Goal: Task Accomplishment & Management: Complete application form

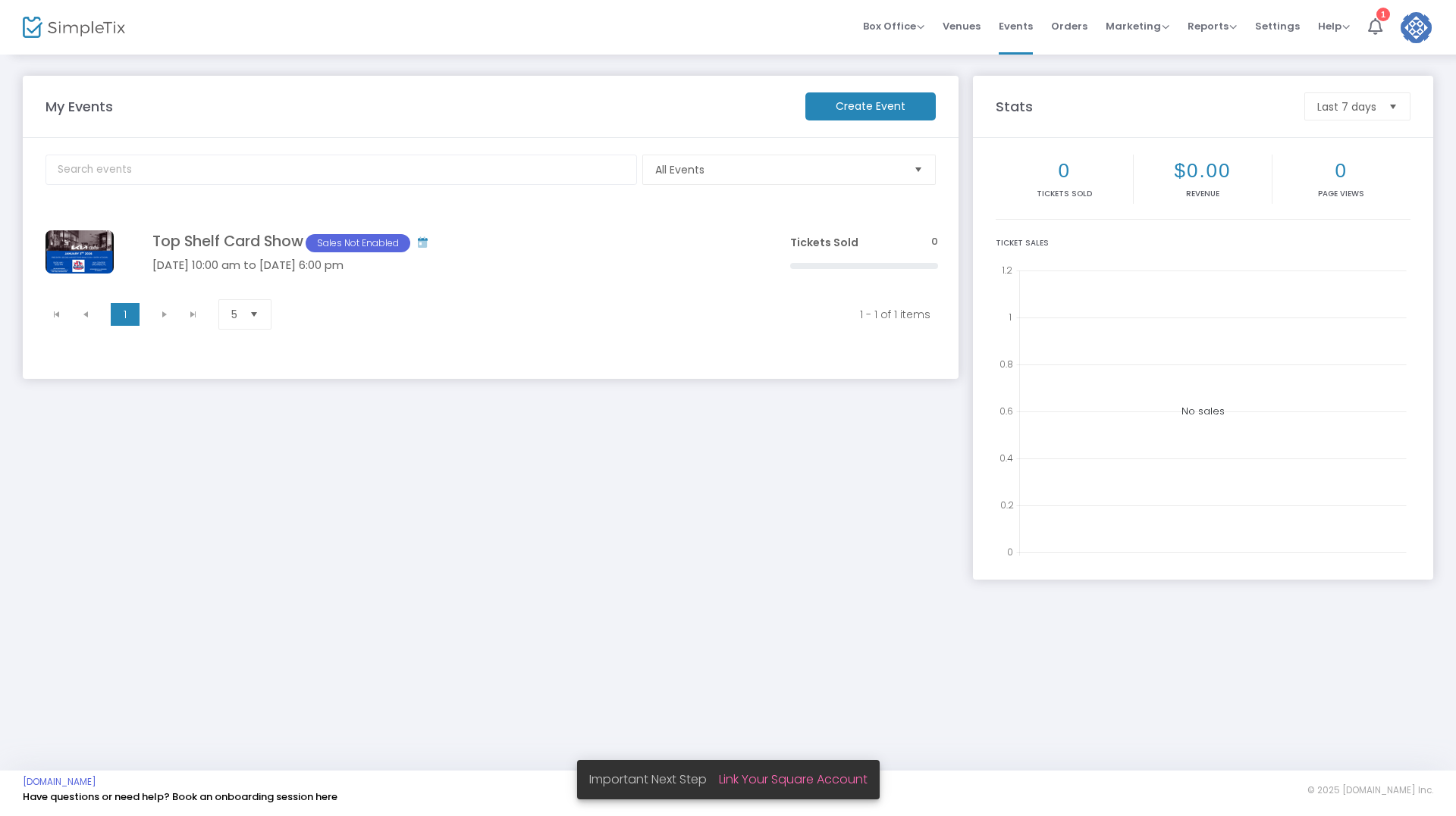
click at [856, 103] on m-button "Create Event" at bounding box center [870, 106] width 130 height 28
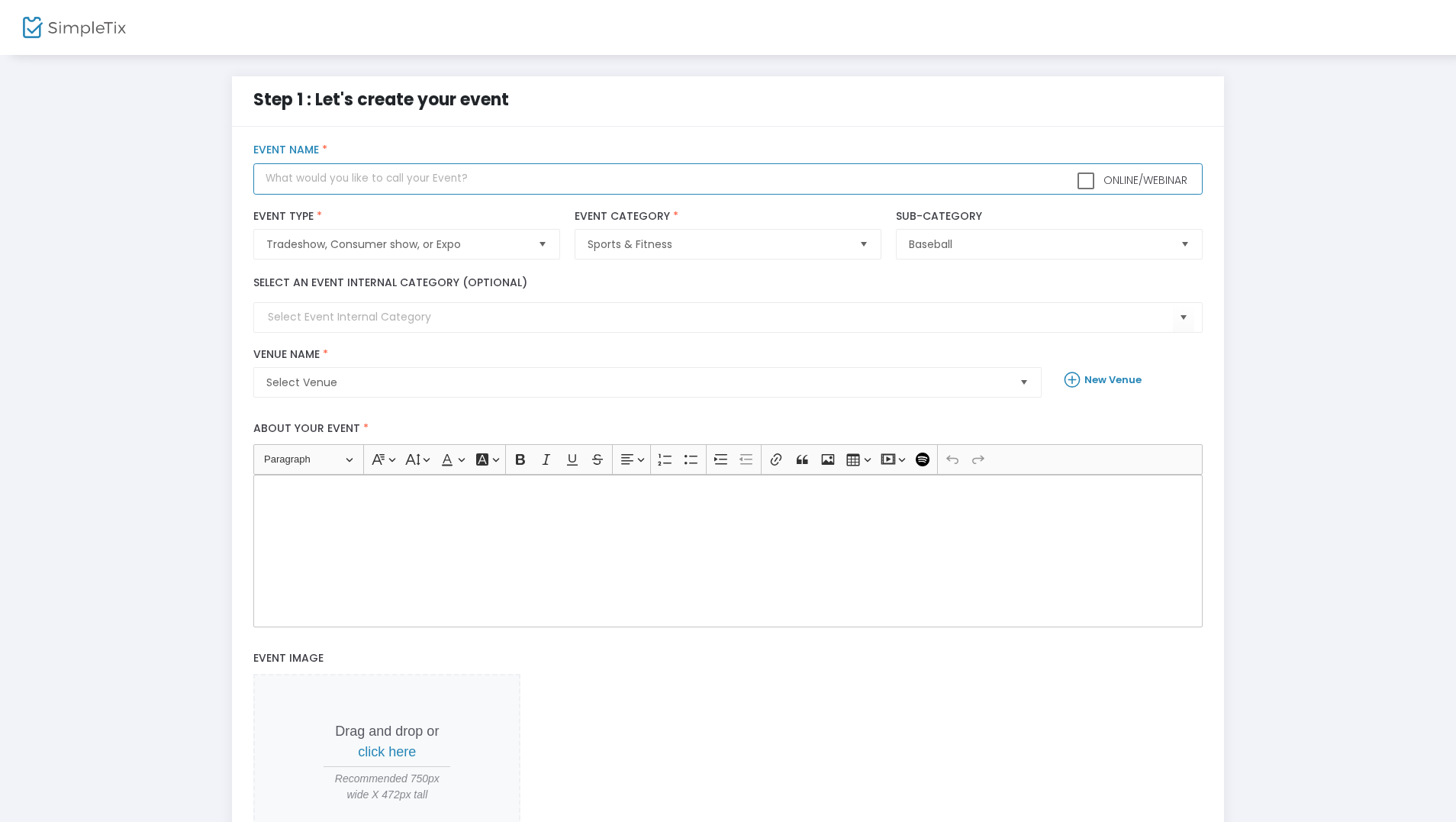
click at [384, 180] on input "text" at bounding box center [727, 179] width 948 height 31
type input "Top Shelf Card Show 2026"
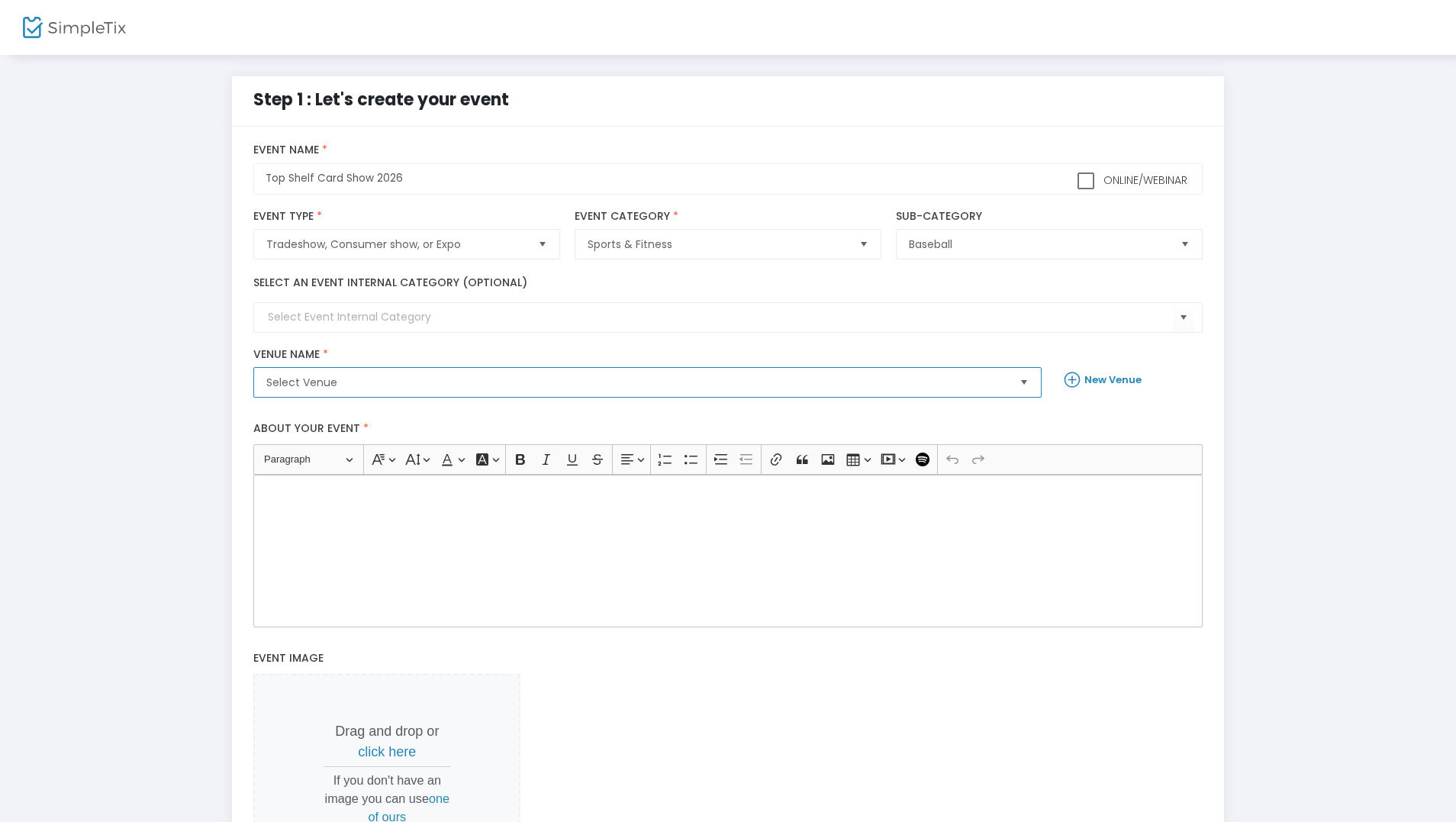
click at [464, 380] on span "Select Venue" at bounding box center [637, 382] width 741 height 16
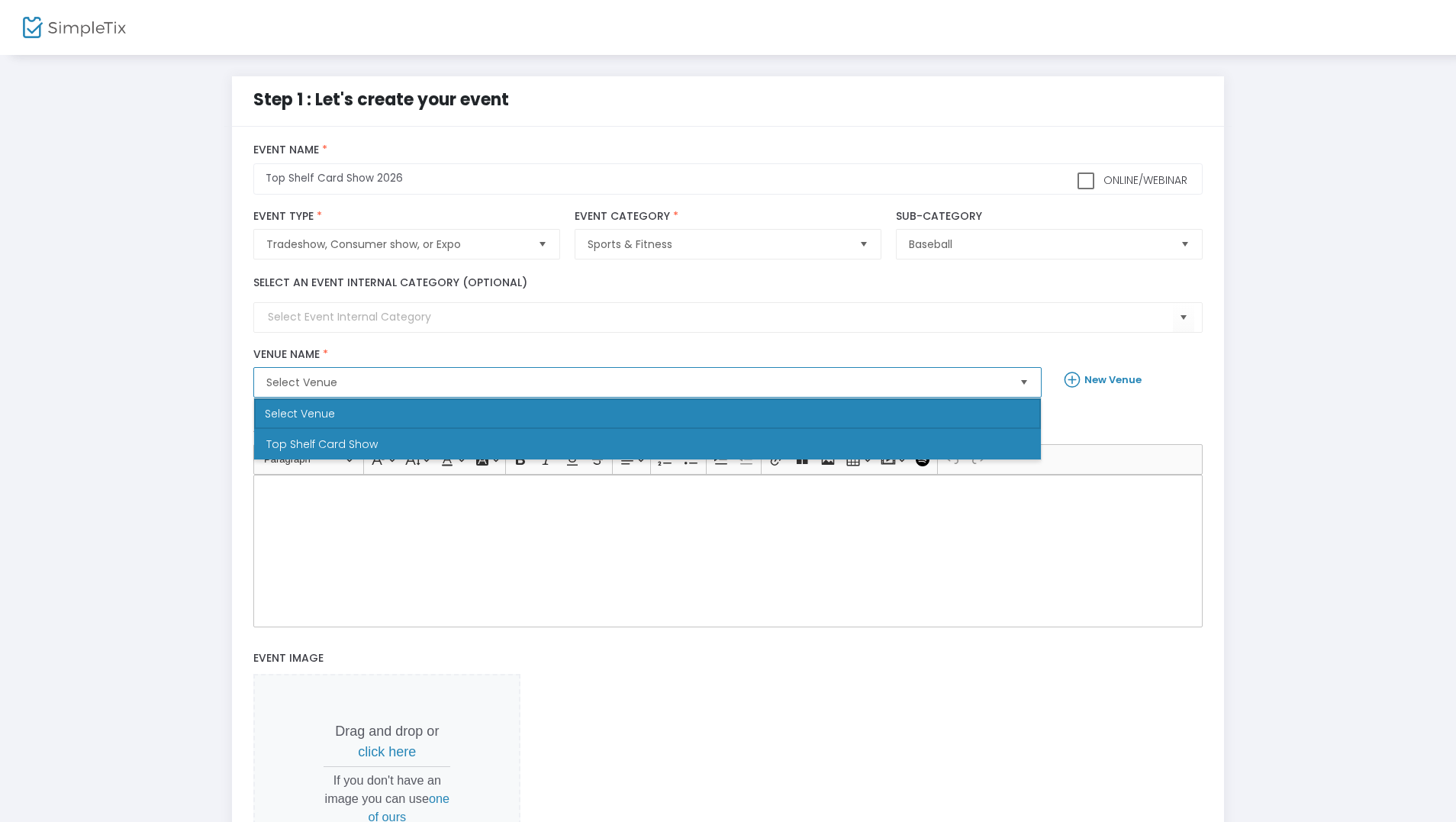
click at [428, 433] on li "Top Shelf Card Show" at bounding box center [647, 444] width 787 height 30
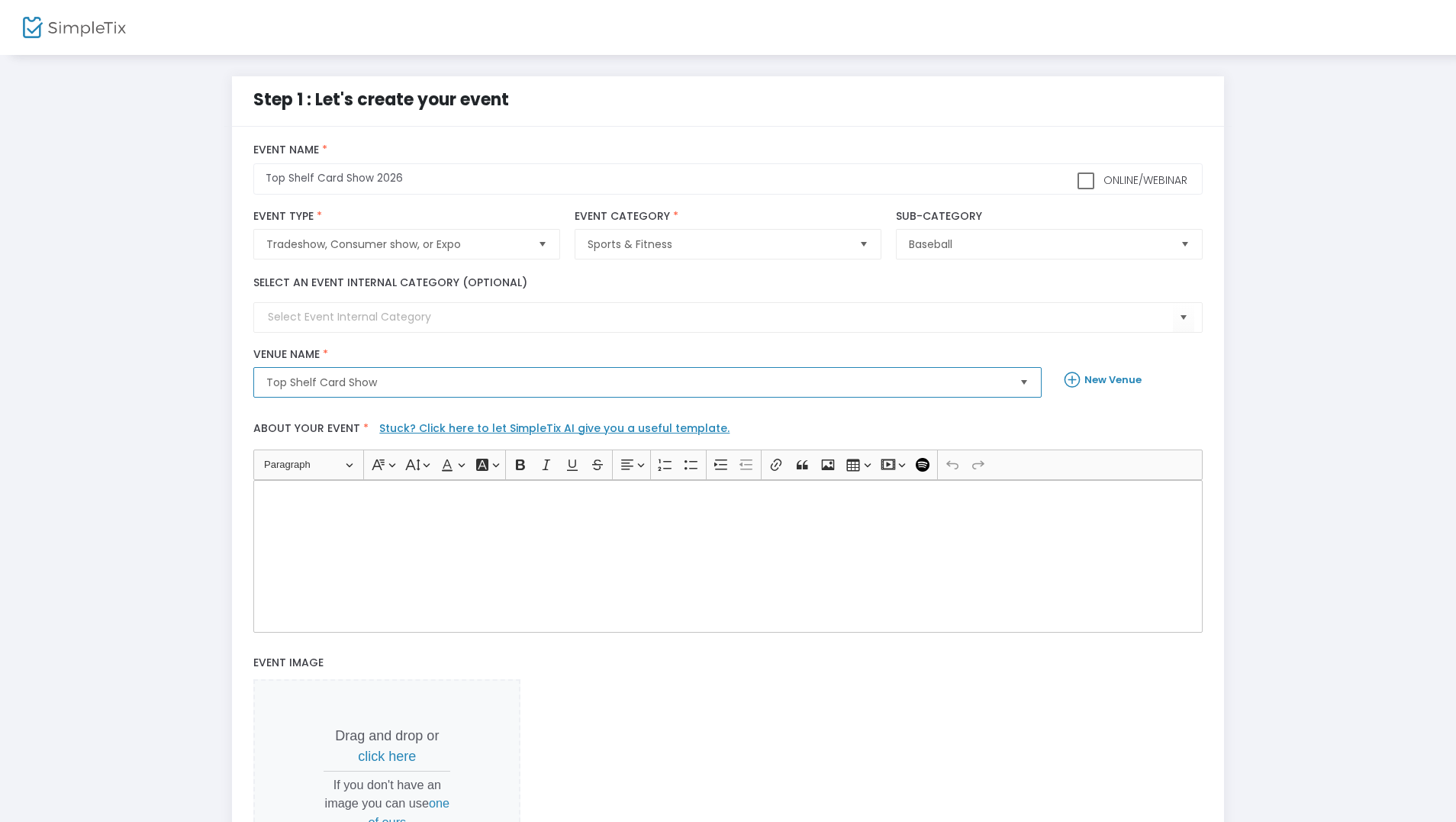
scroll to position [76, 0]
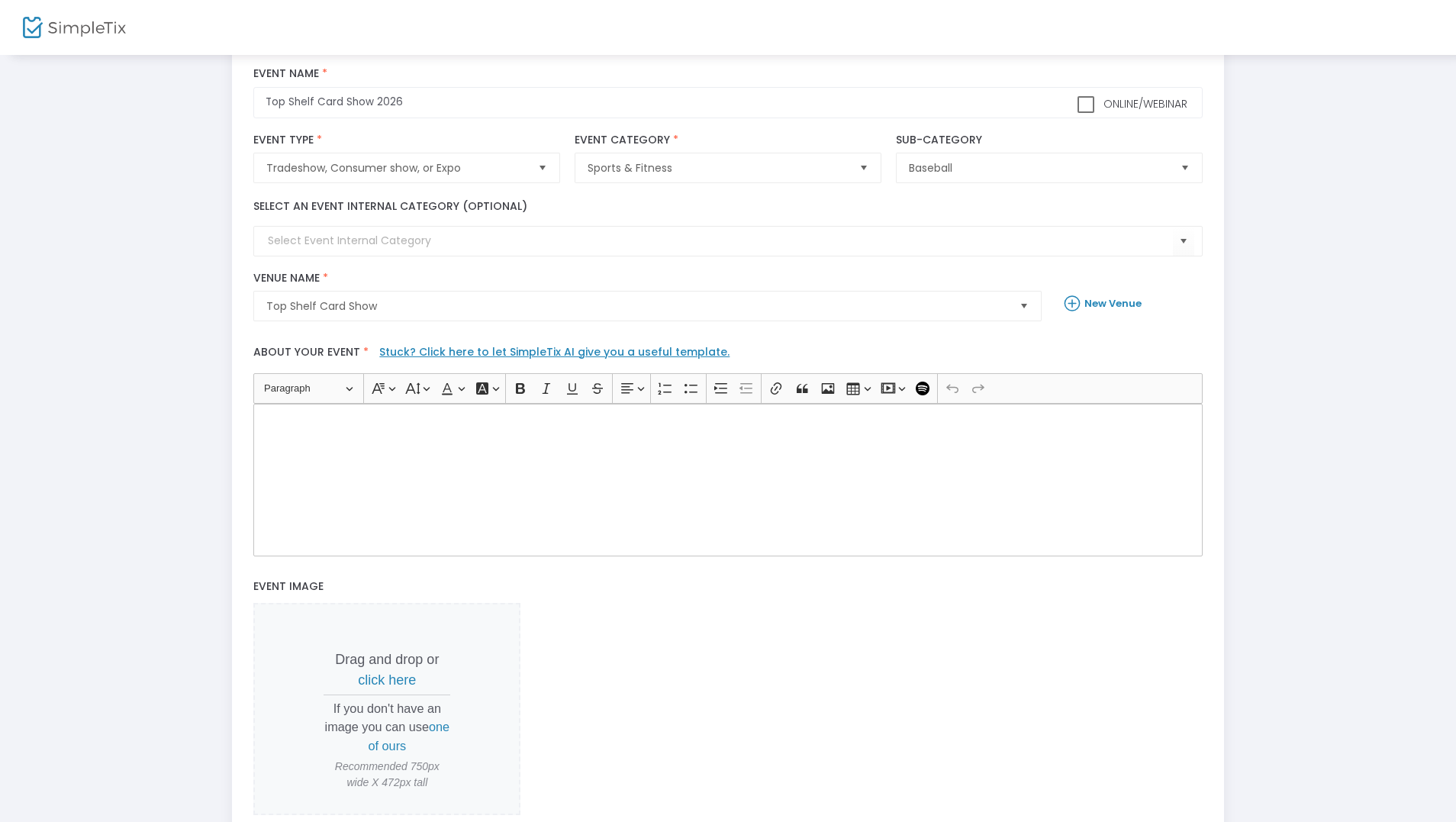
click at [360, 434] on div "Rich Text Editor, main" at bounding box center [727, 480] width 948 height 153
click at [419, 503] on div "This is a Card, TCG, Memorabilia and trade show at the [GEOGRAPHIC_DATA] in [GE…" at bounding box center [727, 480] width 948 height 153
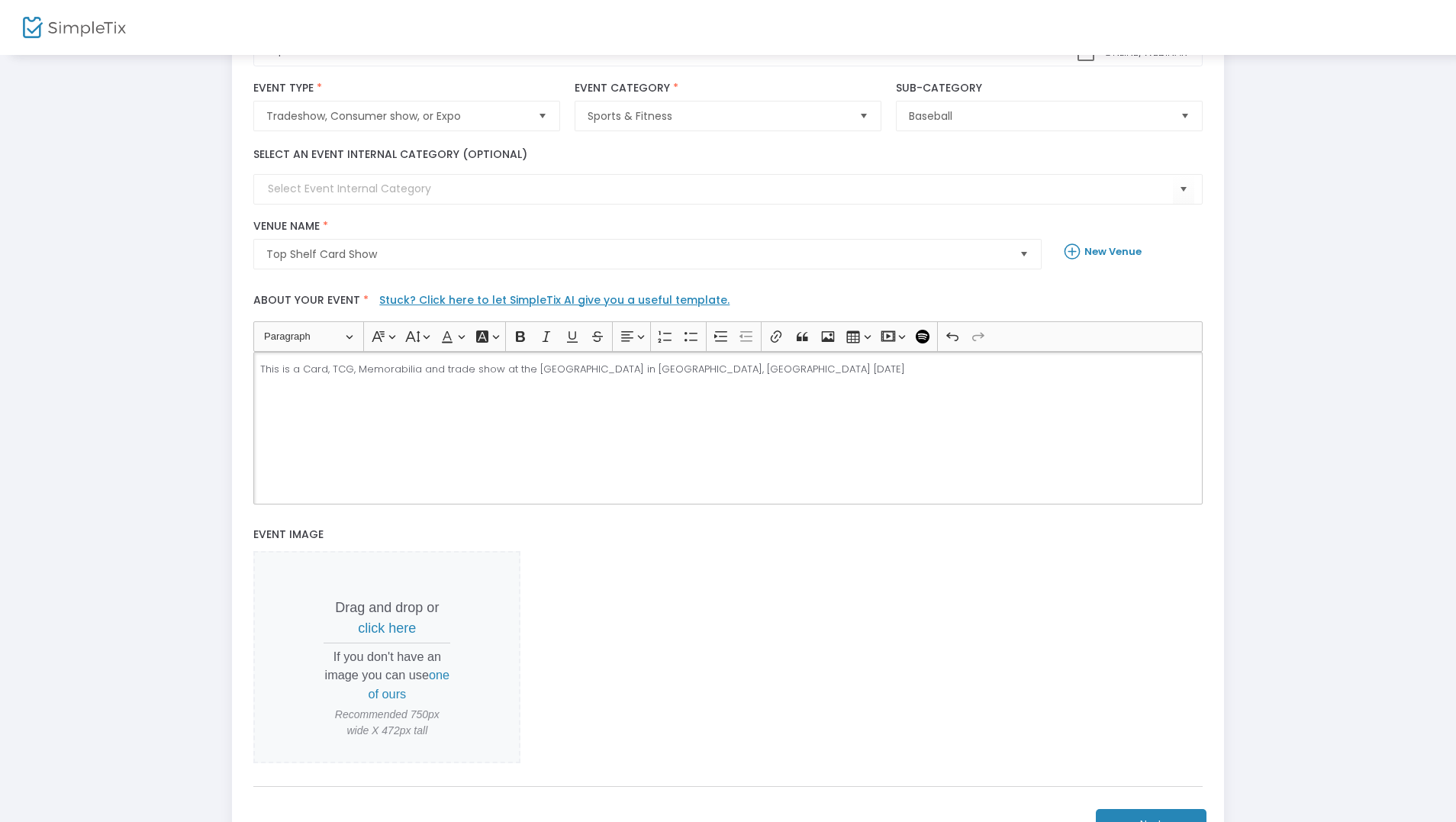
scroll to position [229, 0]
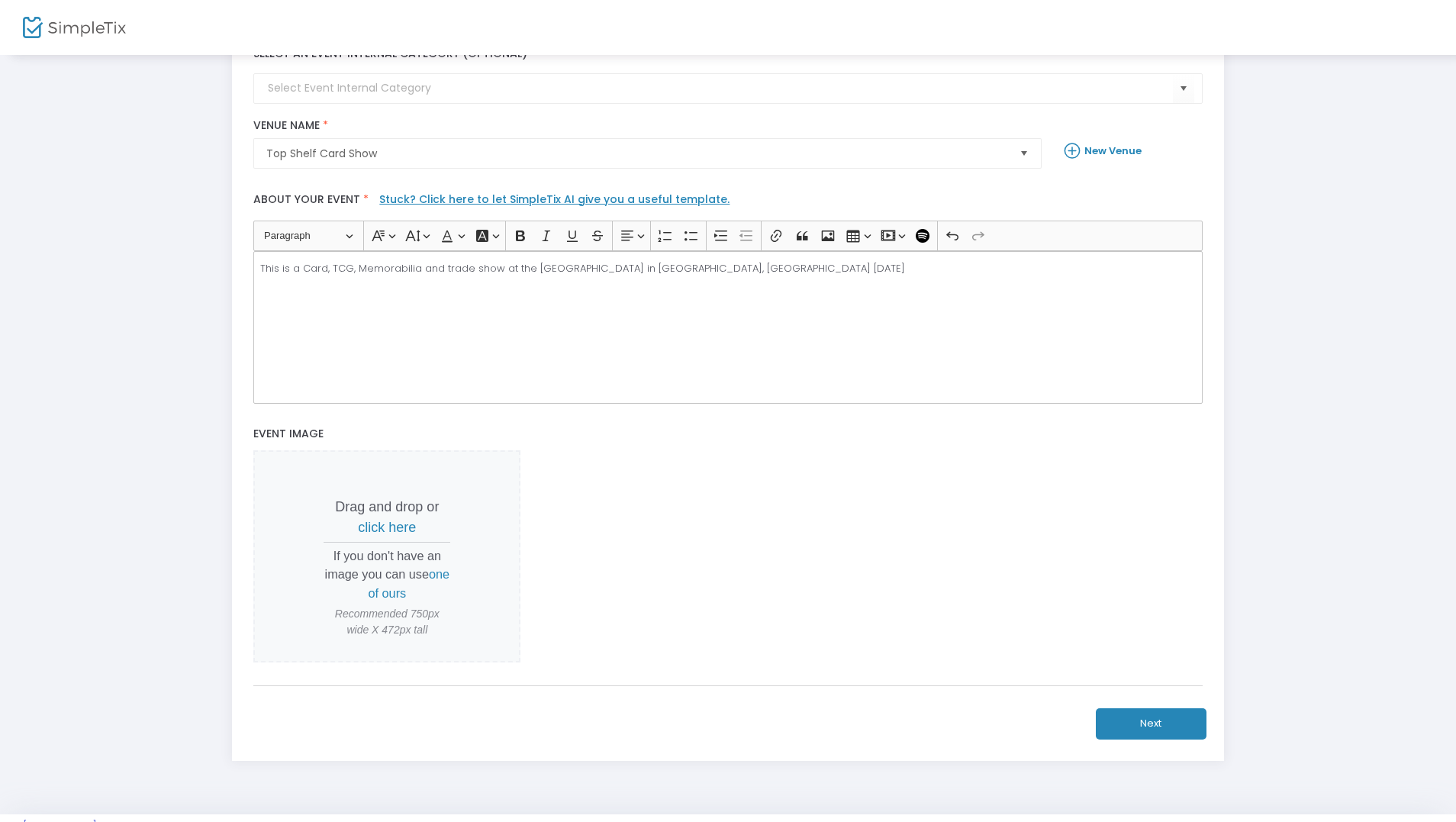
click at [1142, 725] on button "Next" at bounding box center [1151, 724] width 110 height 31
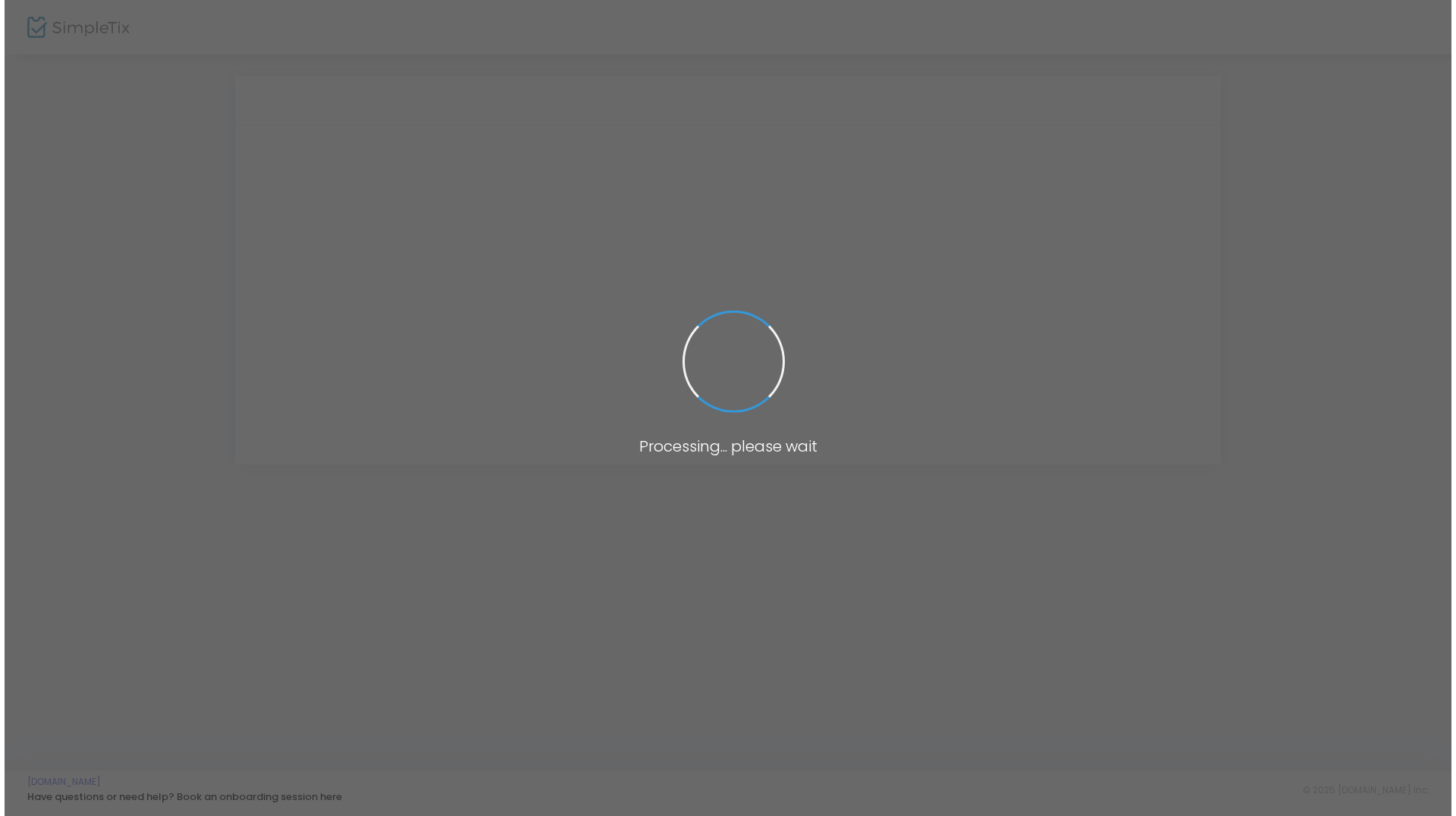
scroll to position [0, 0]
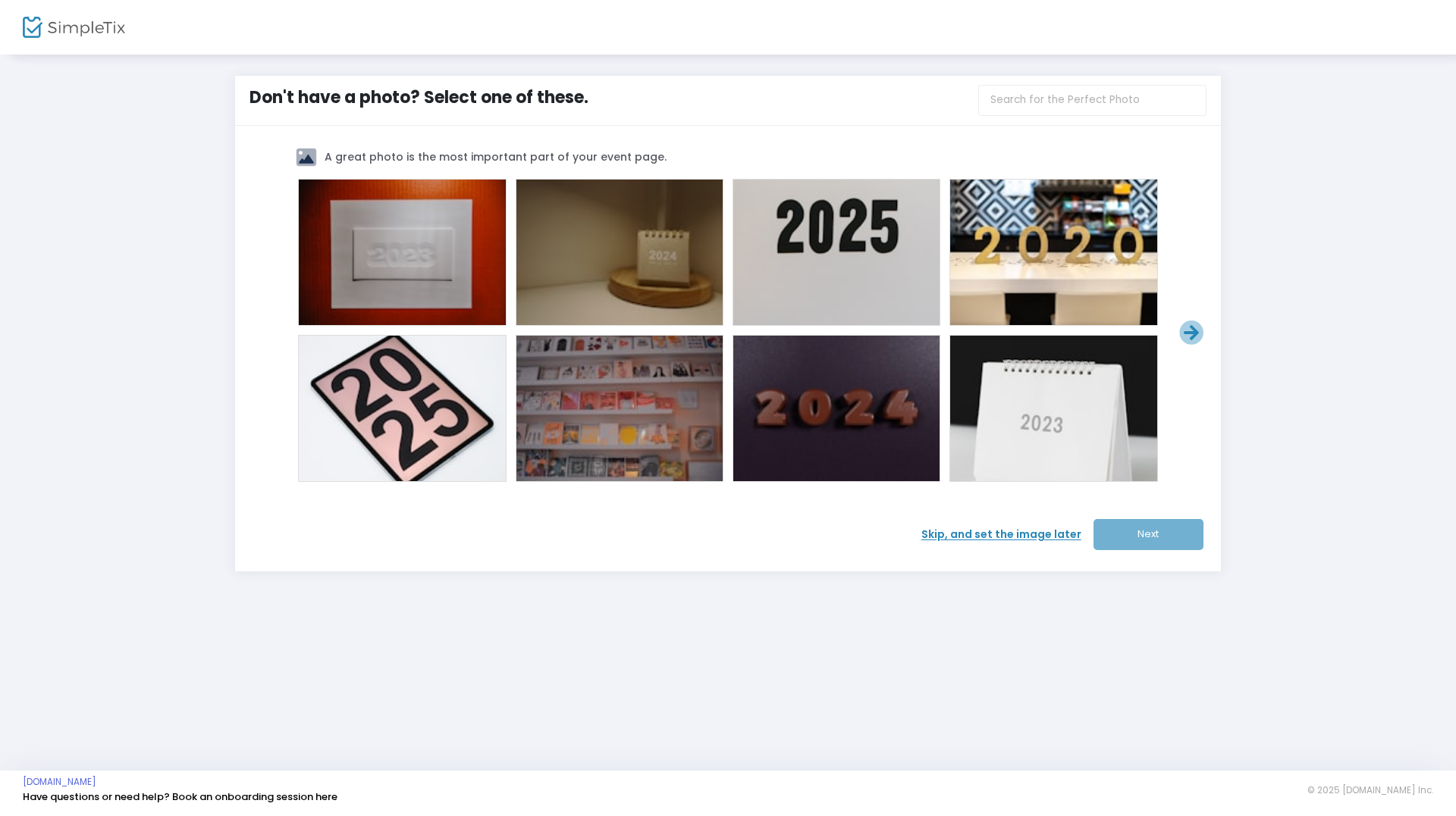
click at [1024, 535] on span "Skip, and set the image later" at bounding box center [1007, 534] width 172 height 16
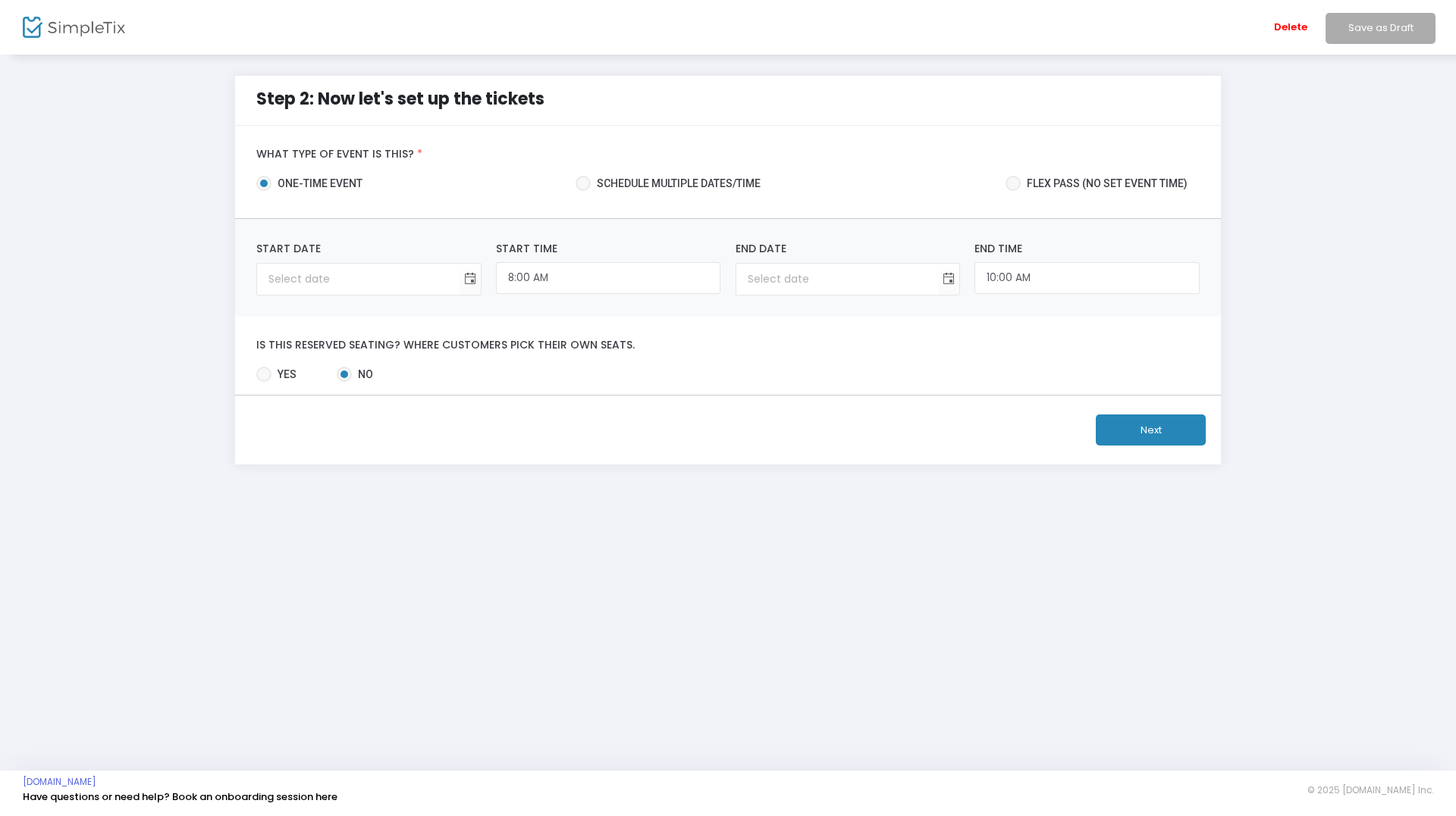
click at [262, 373] on span at bounding box center [264, 375] width 15 height 15
click at [263, 382] on input "Yes" at bounding box center [263, 382] width 1 height 1
radio input "true"
click at [471, 282] on span "Toggle calendar" at bounding box center [470, 279] width 25 height 25
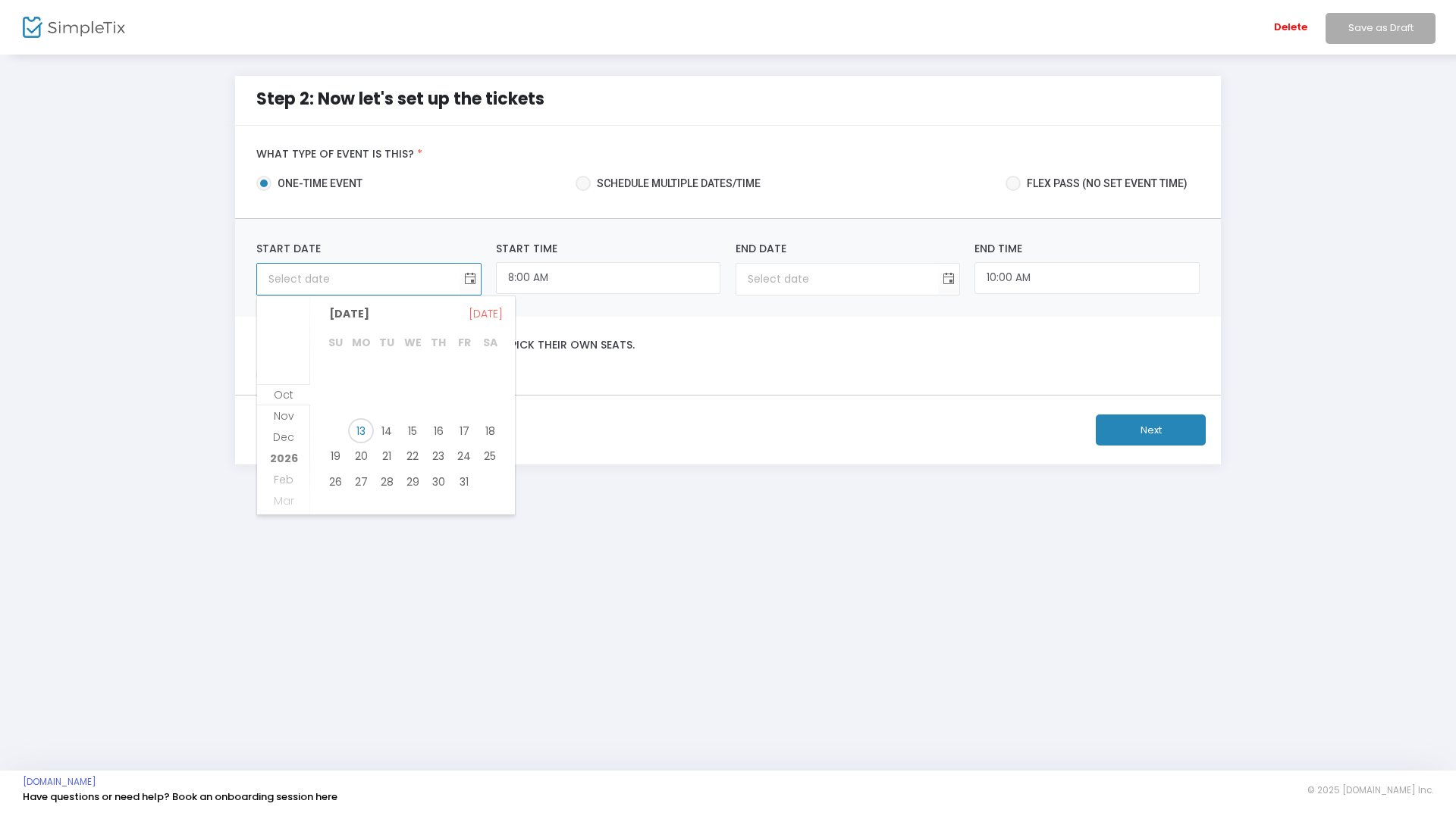
click at [502, 379] on td at bounding box center [489, 379] width 25 height 25
click at [285, 454] on span "2026" at bounding box center [284, 459] width 28 height 15
click at [488, 365] on span "3" at bounding box center [489, 360] width 25 height 25
type input "[DATE]"
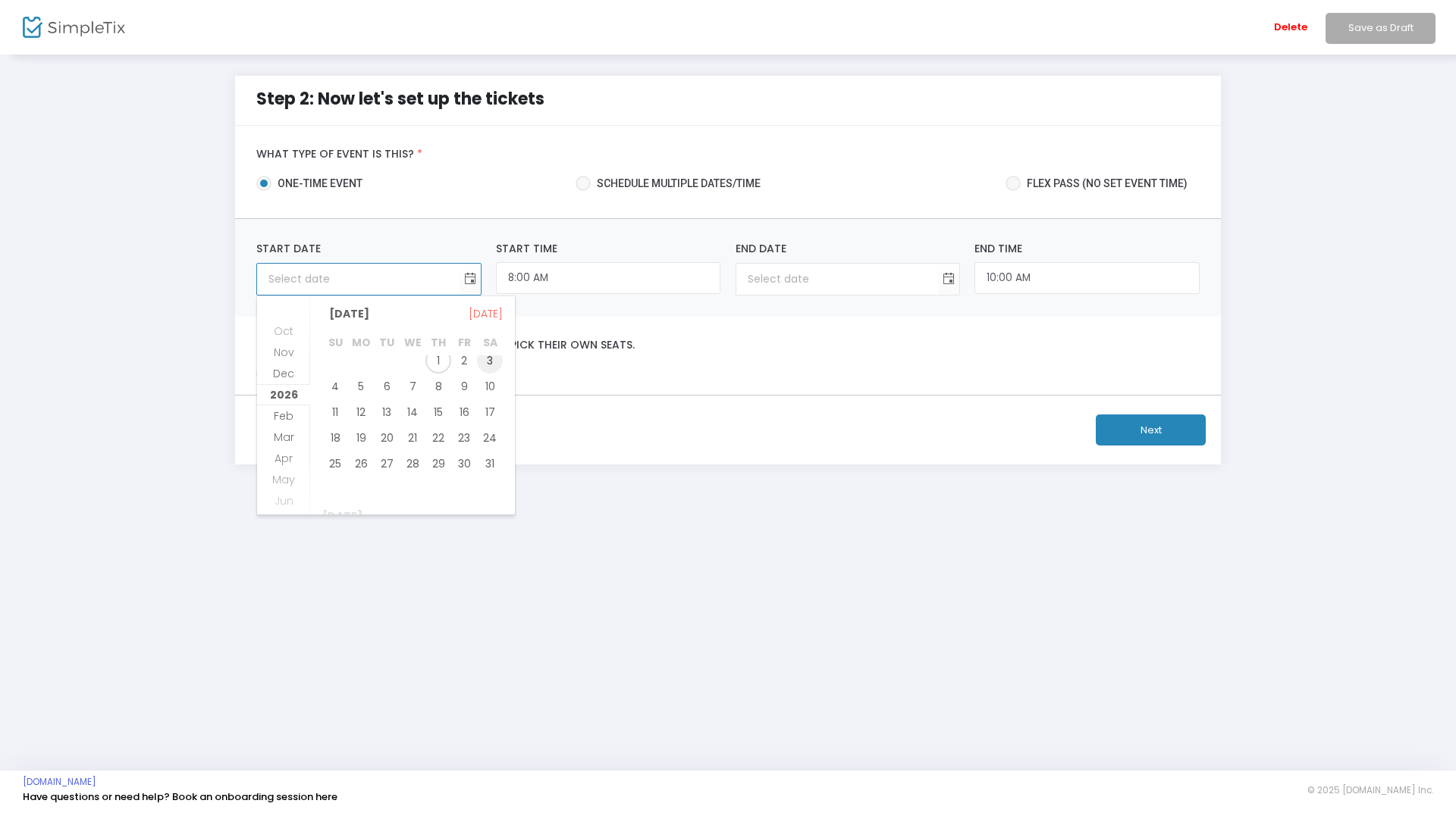
type input "[DATE]"
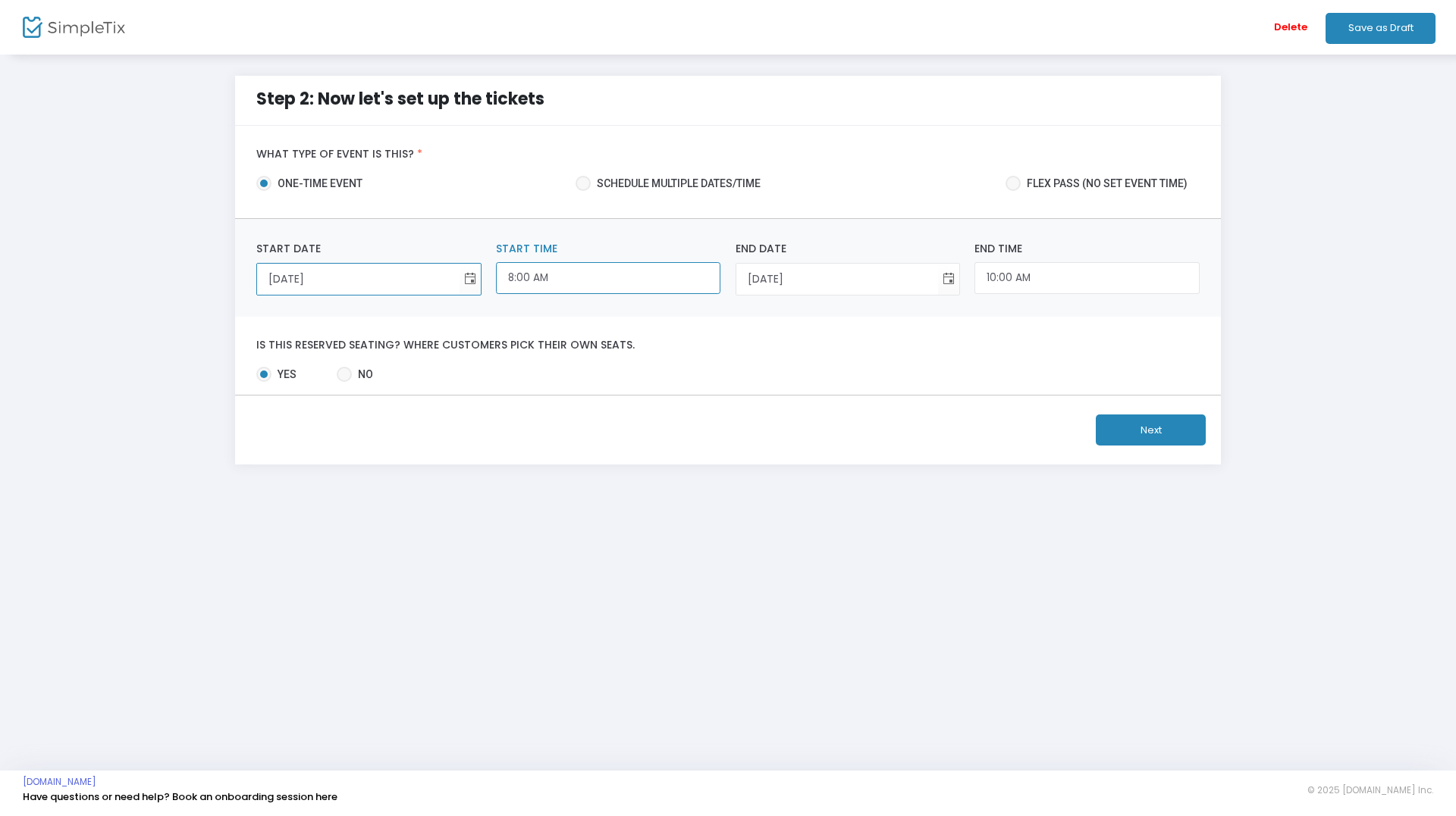
click at [577, 268] on input "8:00 AM" at bounding box center [608, 278] width 225 height 32
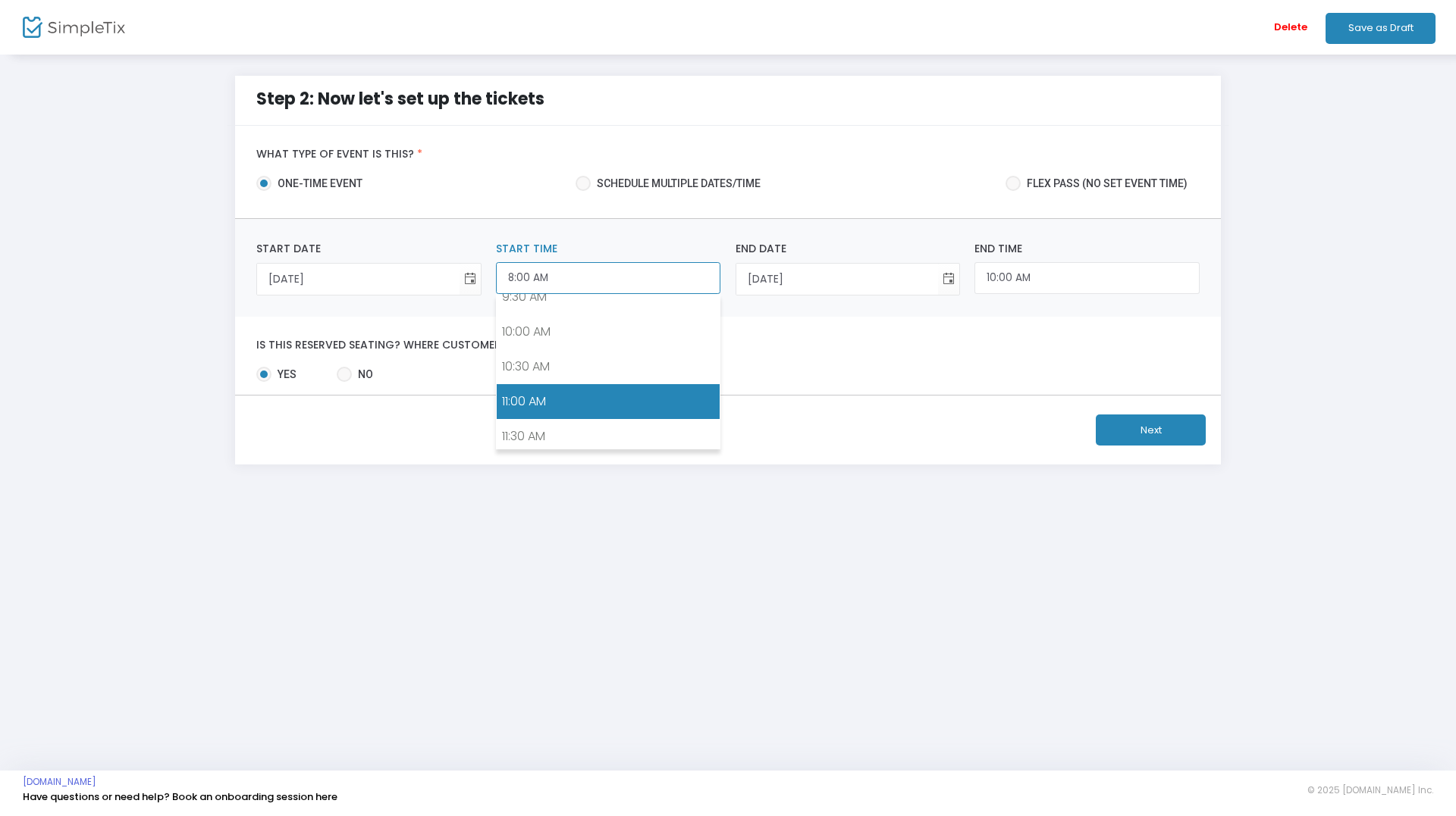
scroll to position [649, 0]
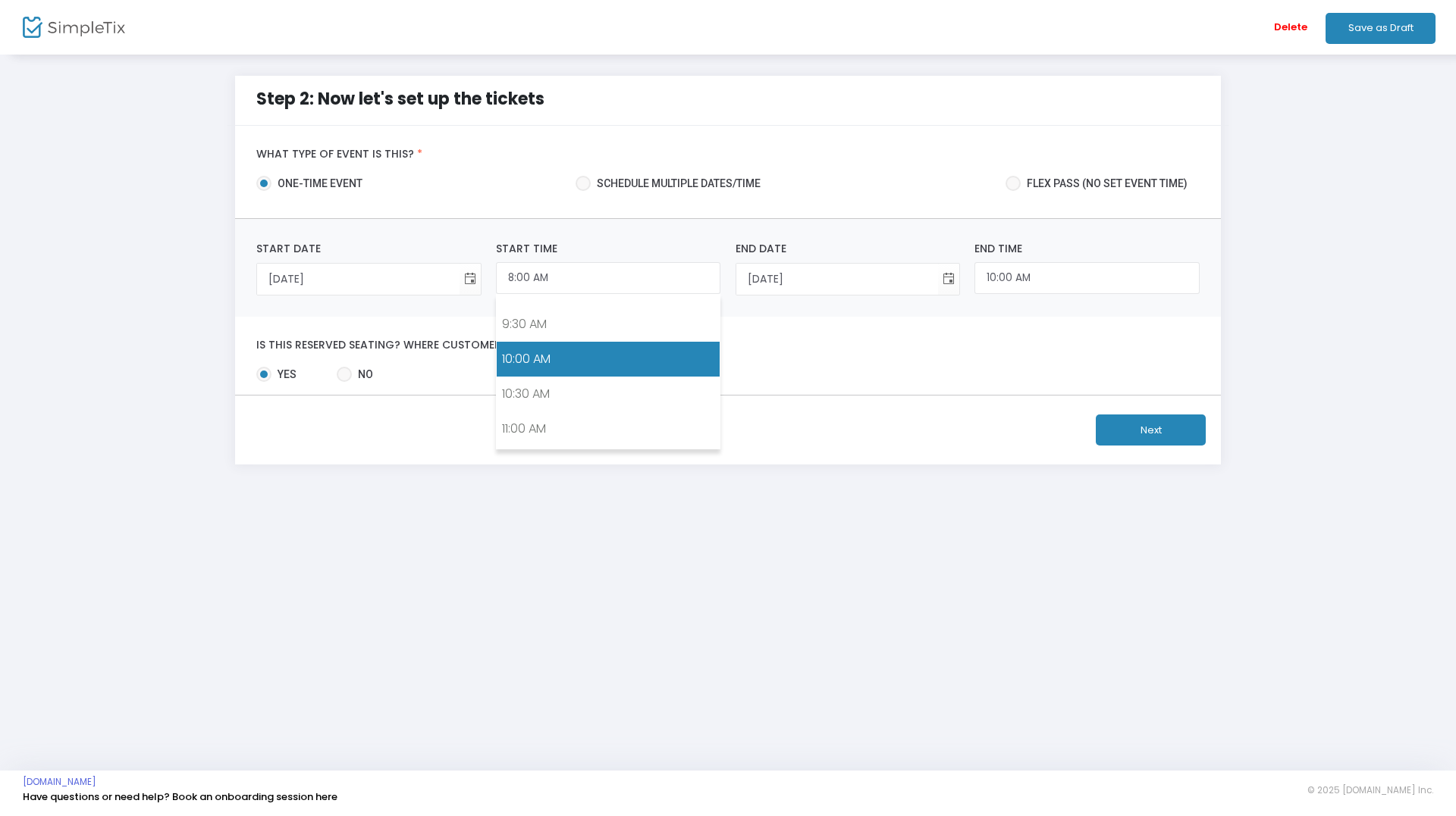
click at [541, 352] on link "10:00 AM" at bounding box center [608, 359] width 223 height 35
type input "10:00 AM"
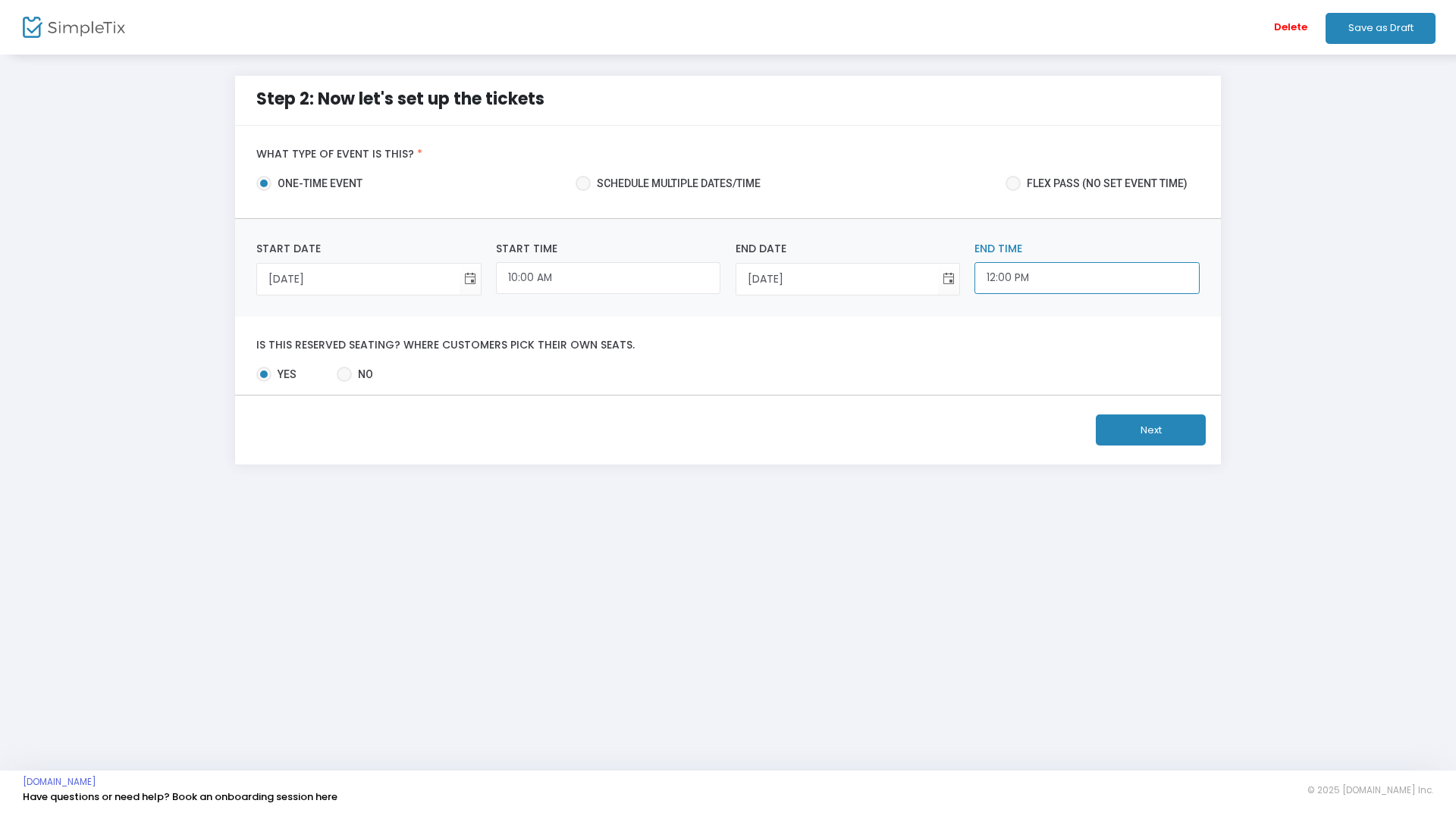
click at [1003, 280] on input "12:00 PM" at bounding box center [1086, 278] width 225 height 32
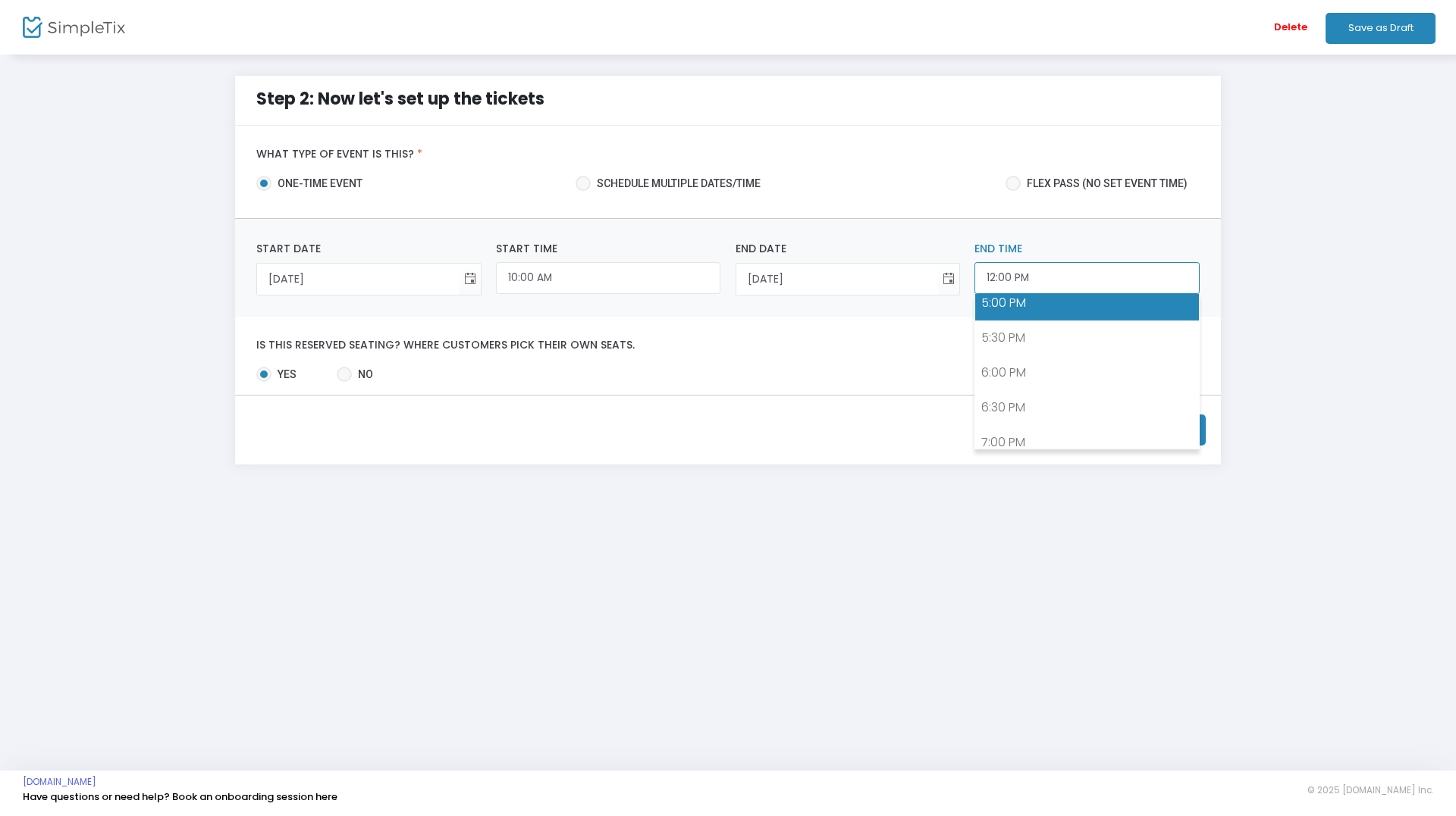
scroll to position [1156, 0]
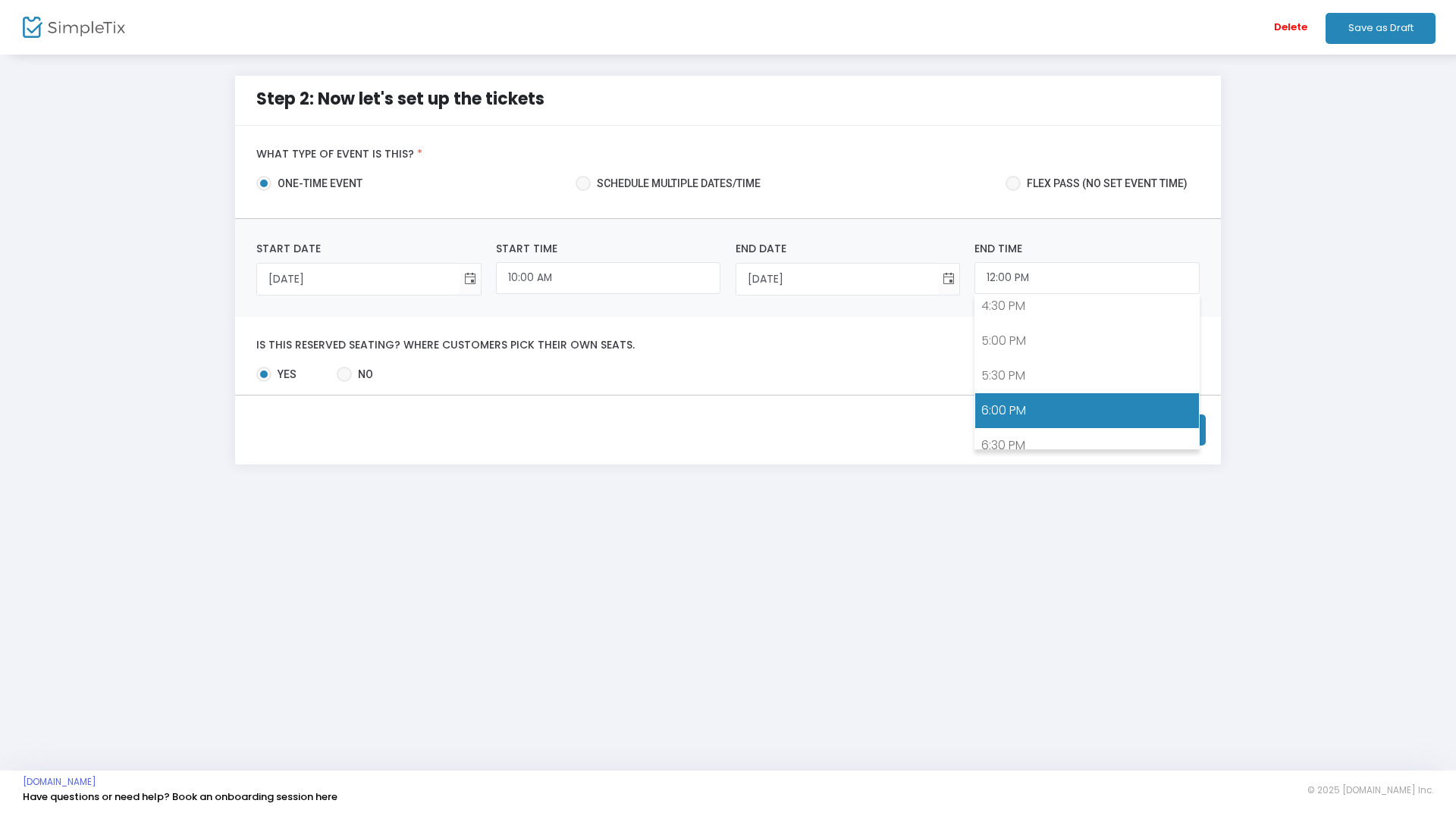
click at [1021, 405] on link "6:00 PM" at bounding box center [1086, 410] width 223 height 35
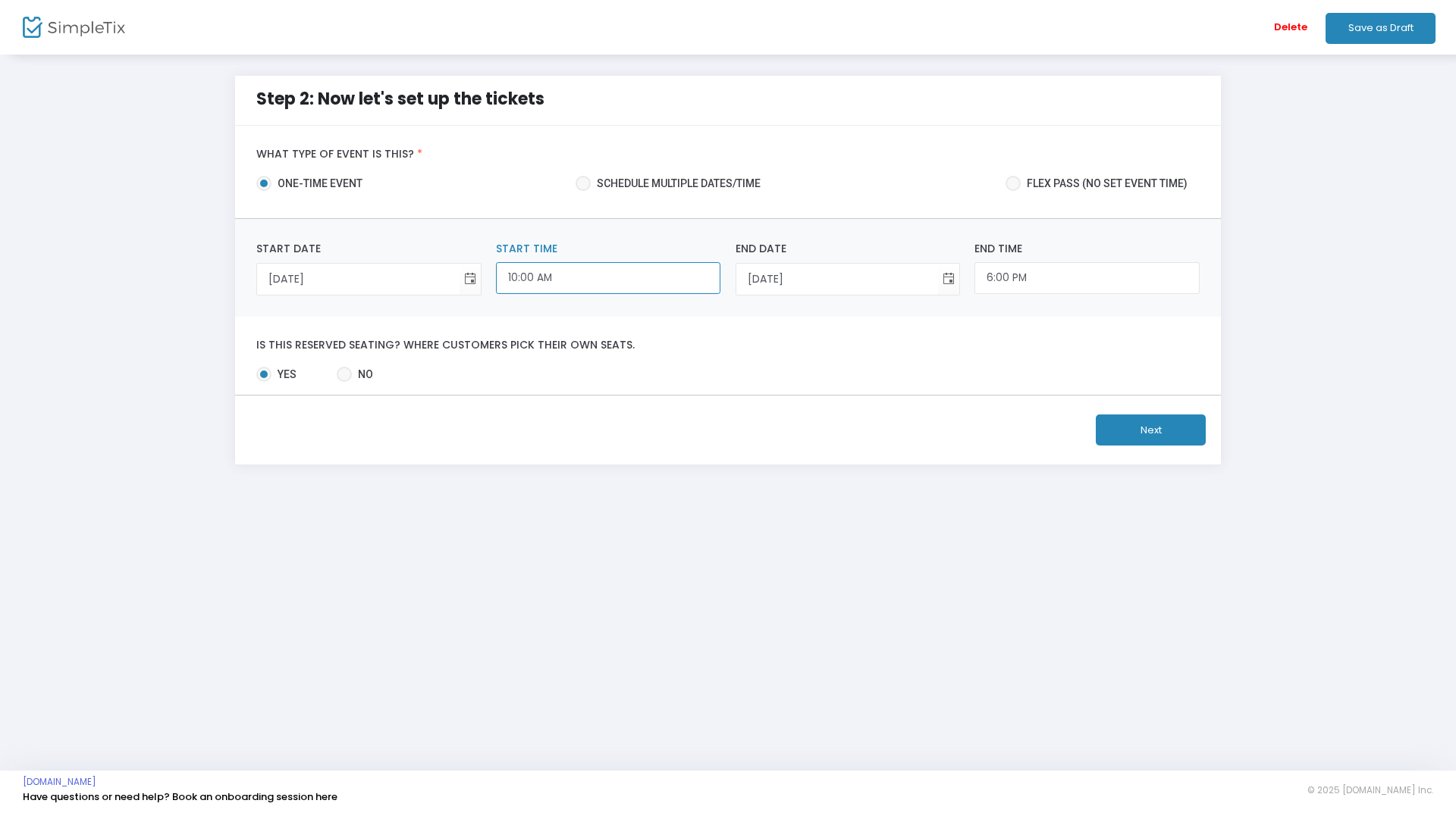
click at [577, 282] on input "10:00 AM" at bounding box center [608, 278] width 225 height 32
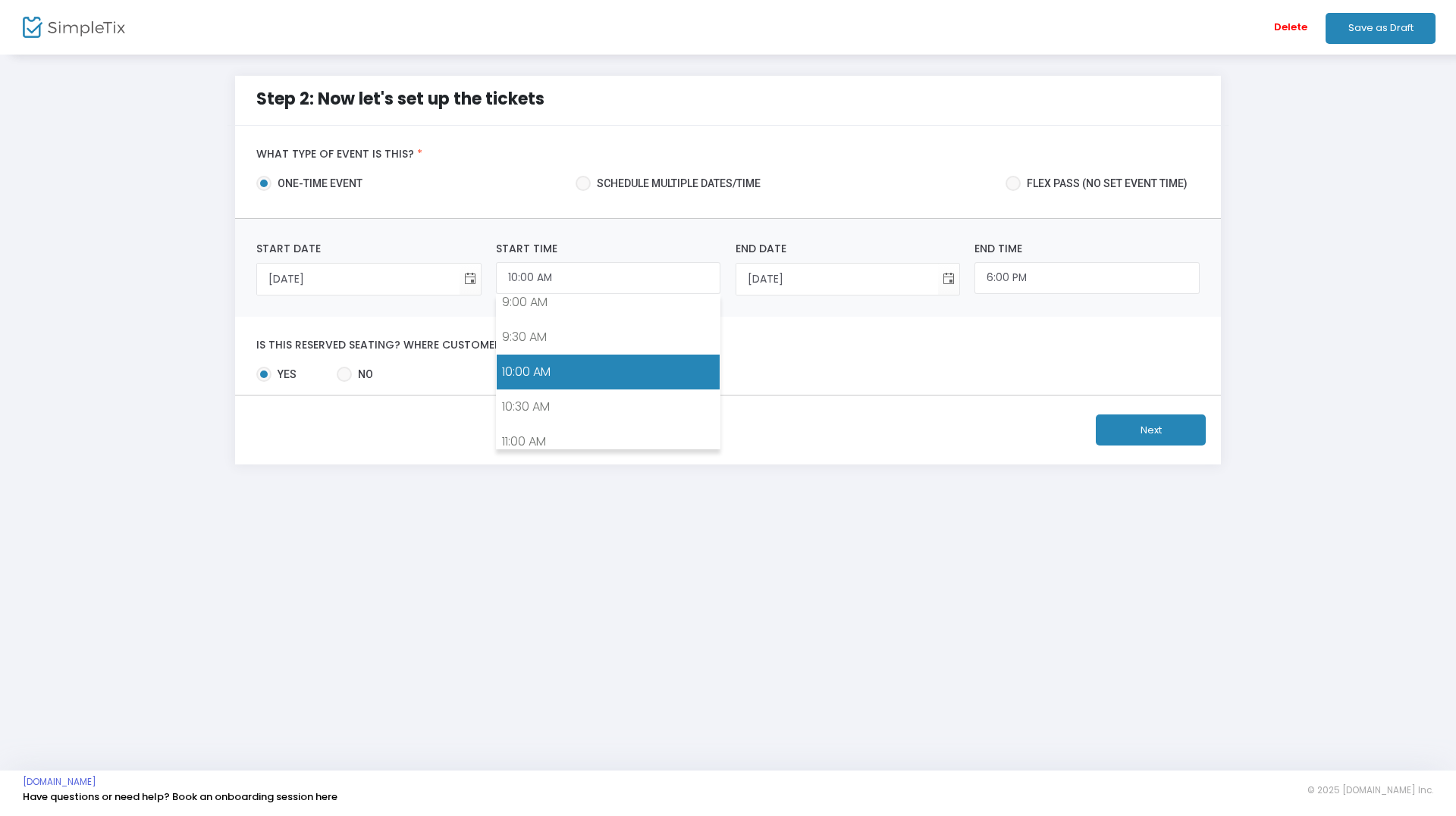
click at [545, 371] on link "10:00 AM" at bounding box center [608, 372] width 223 height 35
click at [1043, 283] on input "12:00 PM" at bounding box center [1086, 278] width 225 height 32
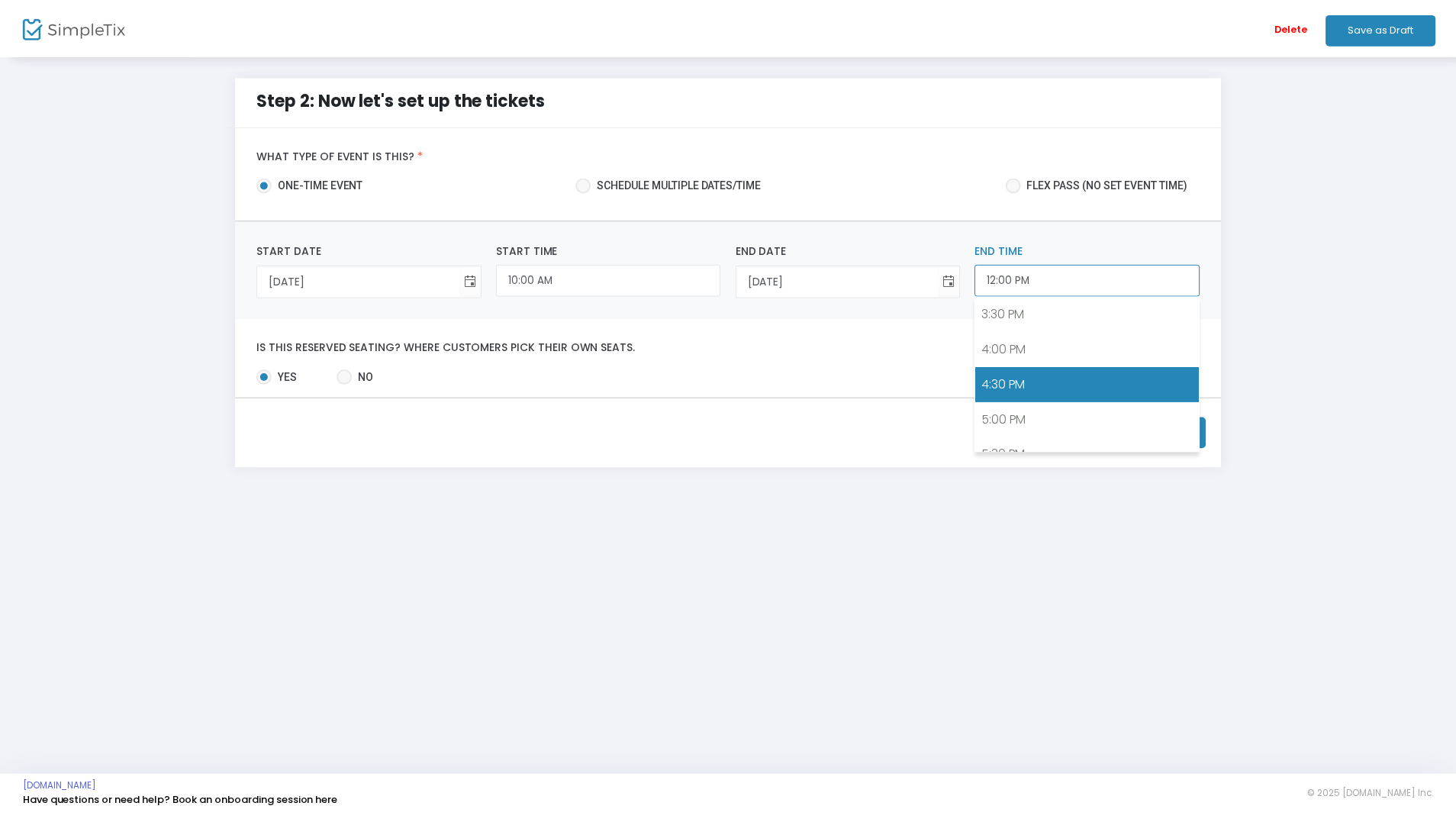
scroll to position [1241, 0]
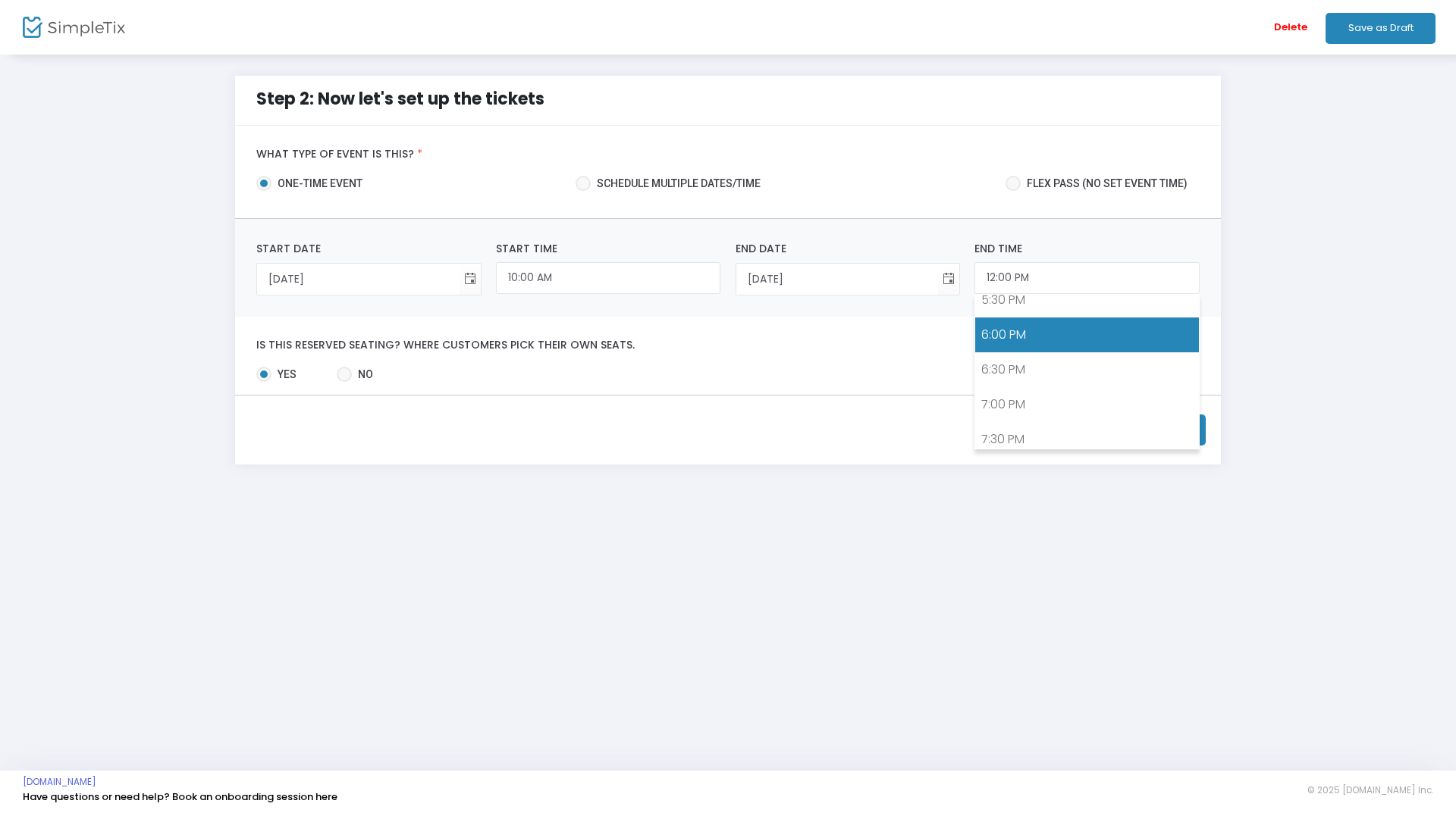
click at [1027, 334] on link "6:00 PM" at bounding box center [1086, 335] width 223 height 35
type input "6:00 PM"
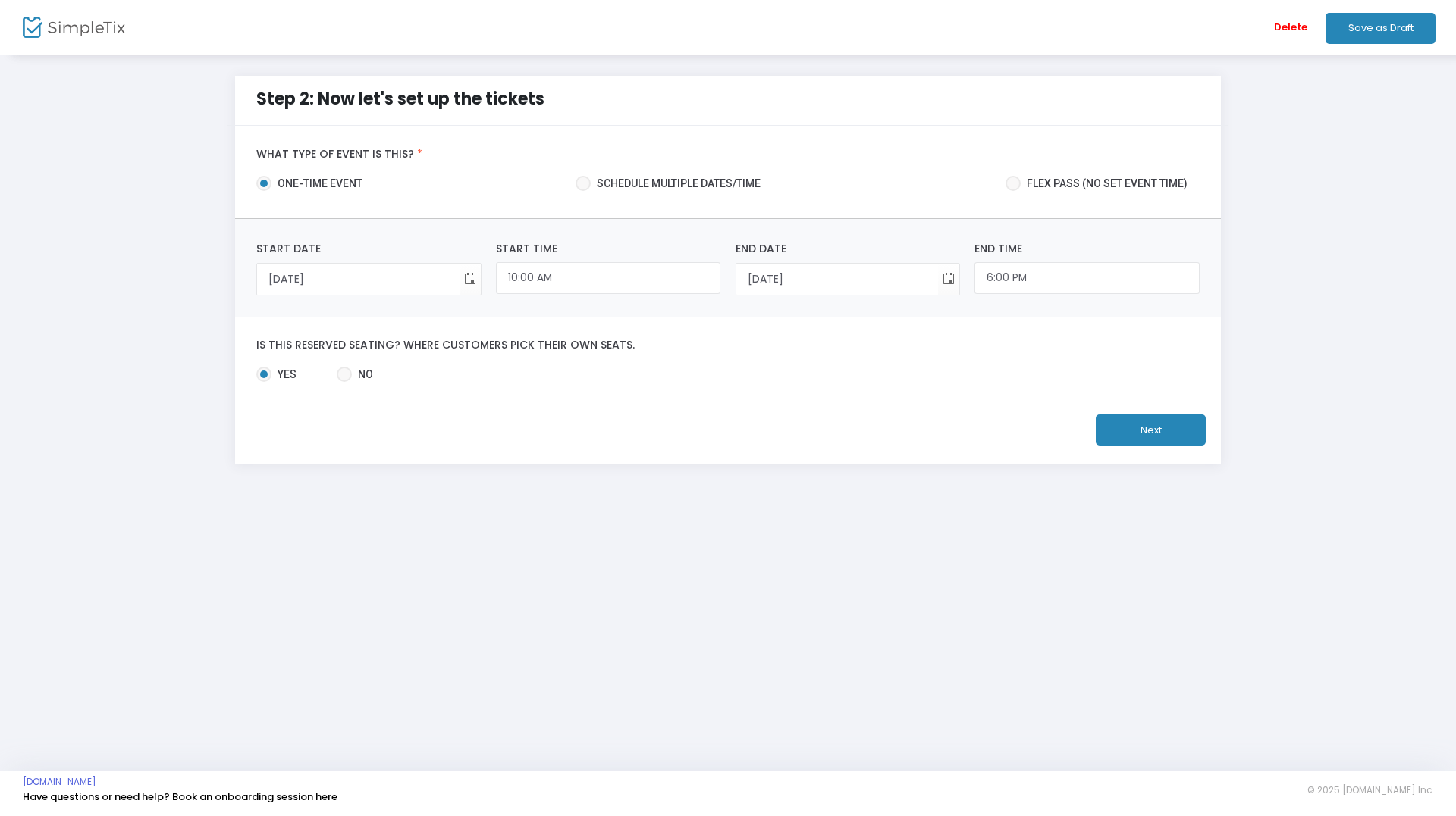
click at [1010, 369] on mat-radio-group "Yes No" at bounding box center [728, 378] width 958 height 22
click at [1113, 423] on button "Next" at bounding box center [1150, 430] width 110 height 31
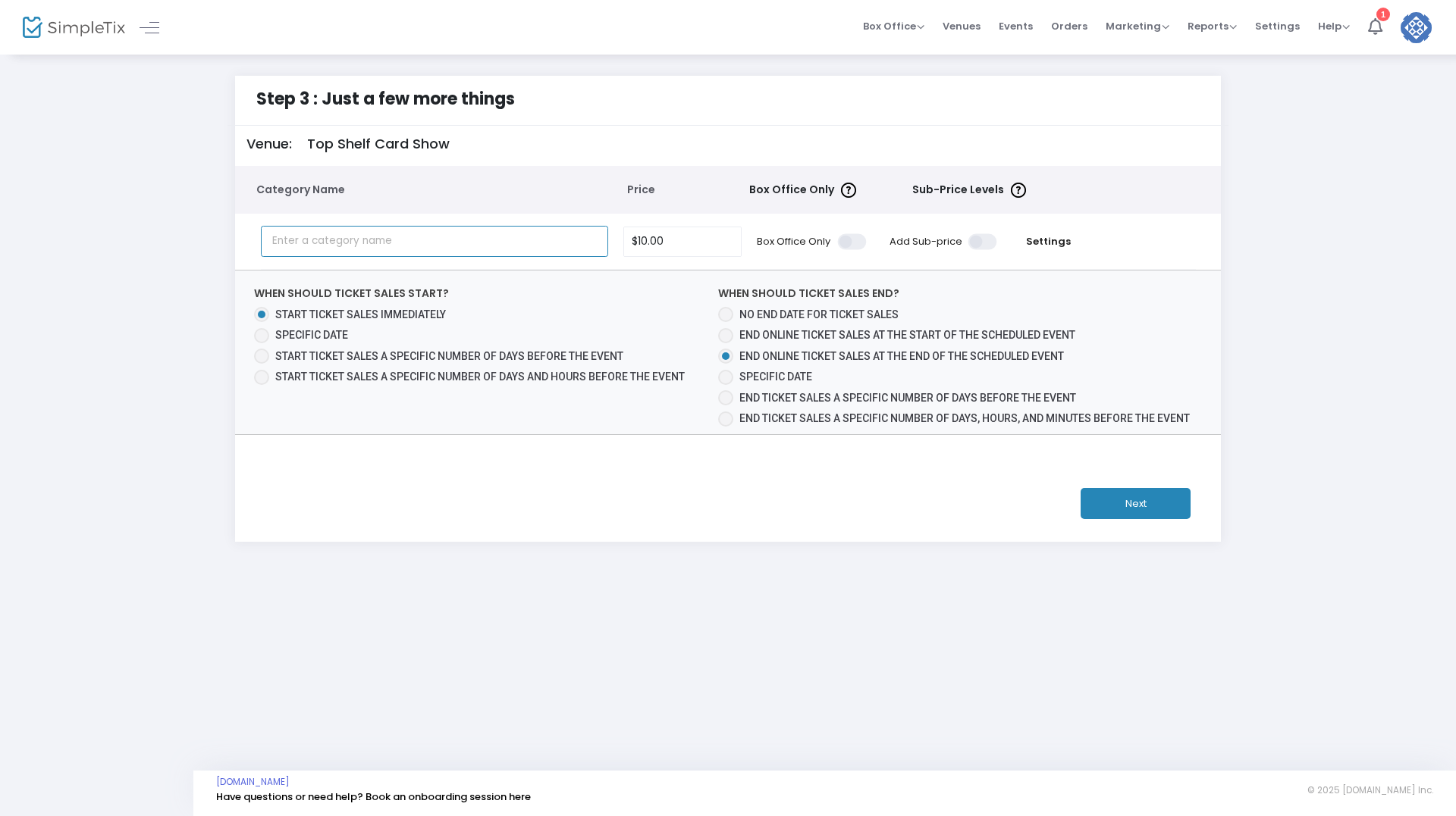
click at [403, 248] on input "text" at bounding box center [434, 241] width 348 height 31
click at [359, 241] on input "text" at bounding box center [434, 241] width 348 height 31
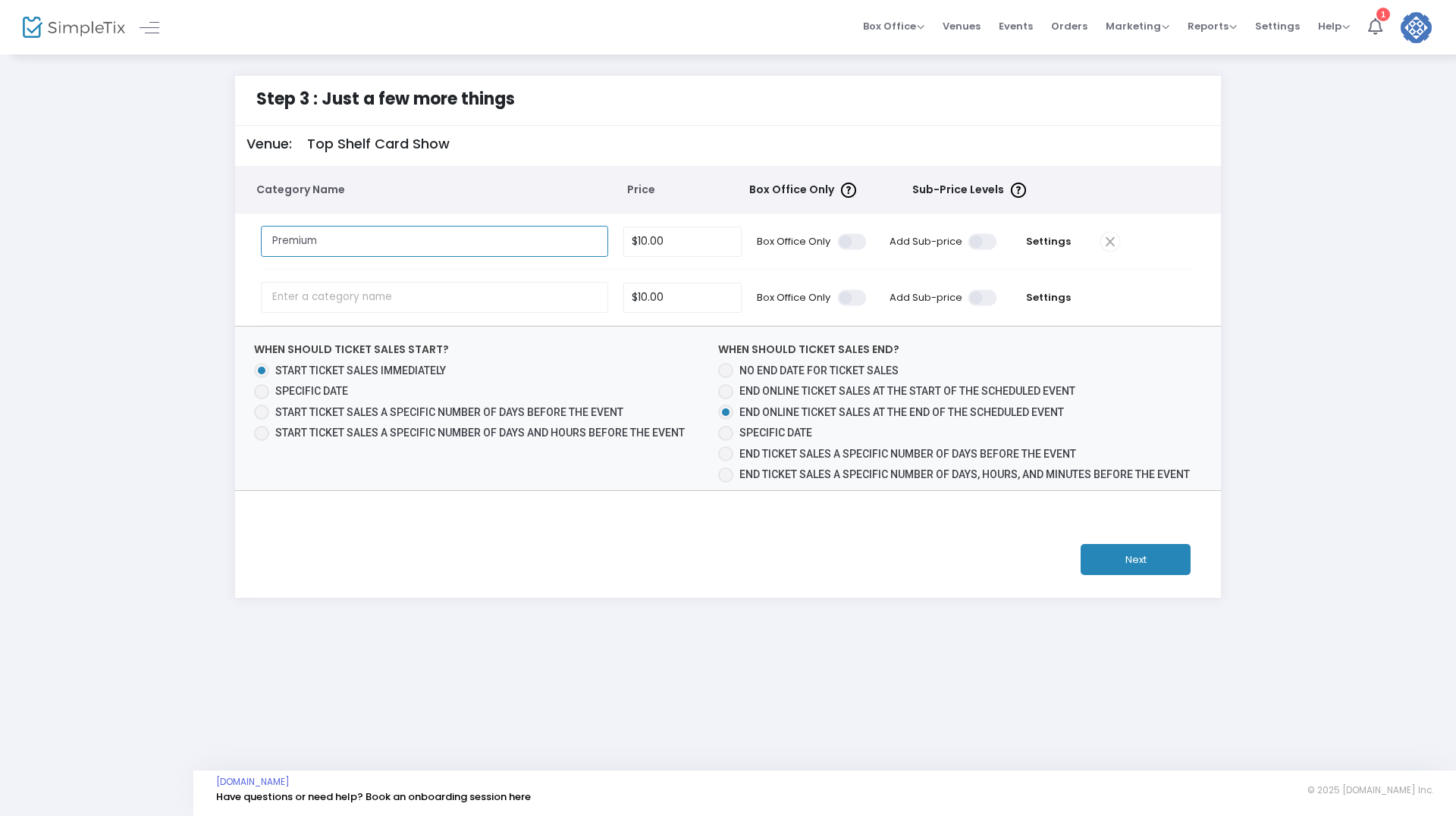
click at [338, 242] on input "Premium" at bounding box center [434, 241] width 348 height 31
drag, startPoint x: 340, startPoint y: 243, endPoint x: 176, endPoint y: 215, distance: 166.4
click at [176, 215] on div "Step 3 : Just a few more things Venue: Top Shelf Card Show Category Name Price …" at bounding box center [728, 336] width 1410 height 522
type input "Back Court Reserve"
type input "10"
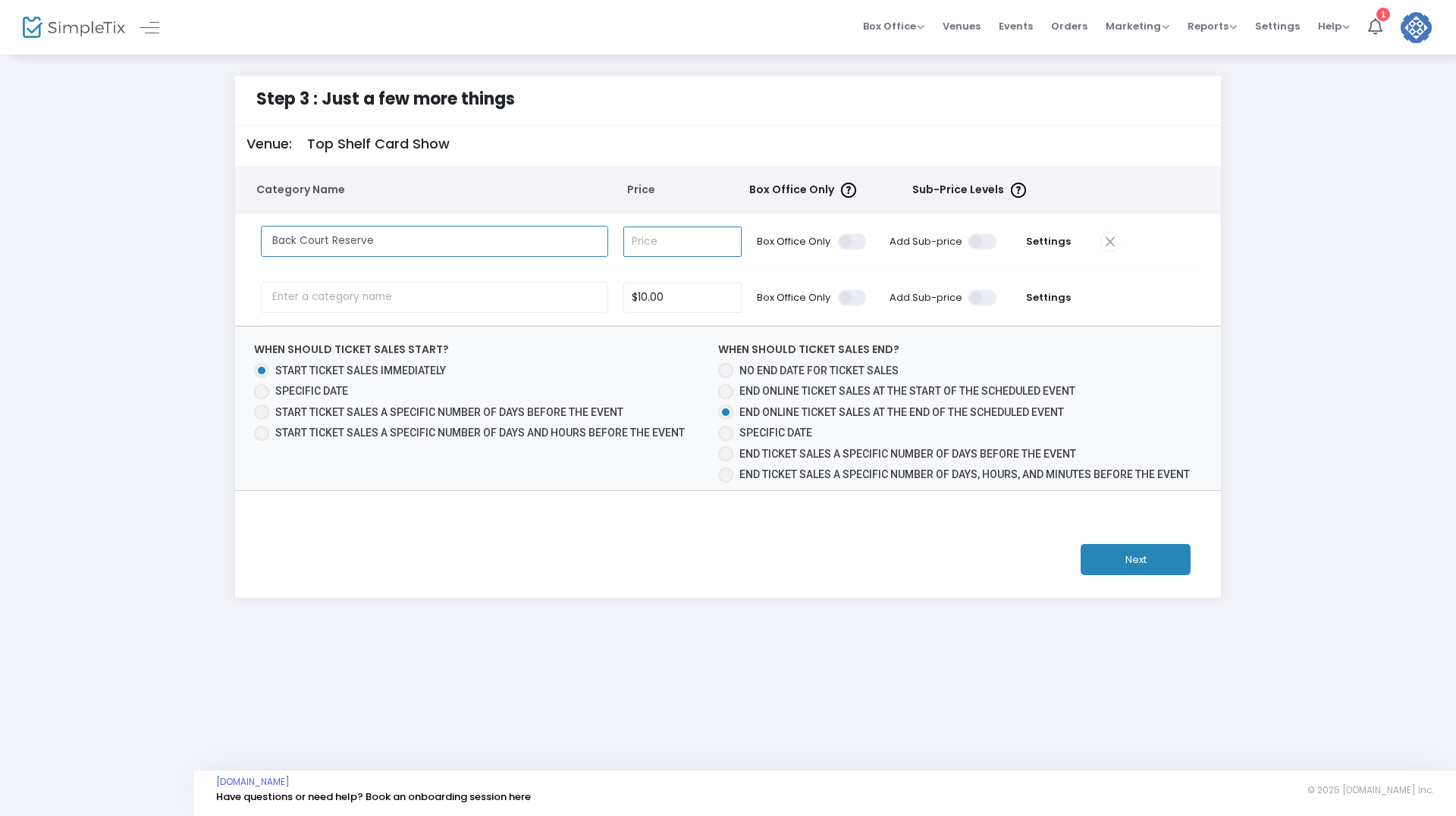
type input "Back Court Reserve 10"
type input "$0.00"
type input "Back Court Reserve"
type input "$700.00"
click at [390, 300] on input "text" at bounding box center [434, 298] width 348 height 31
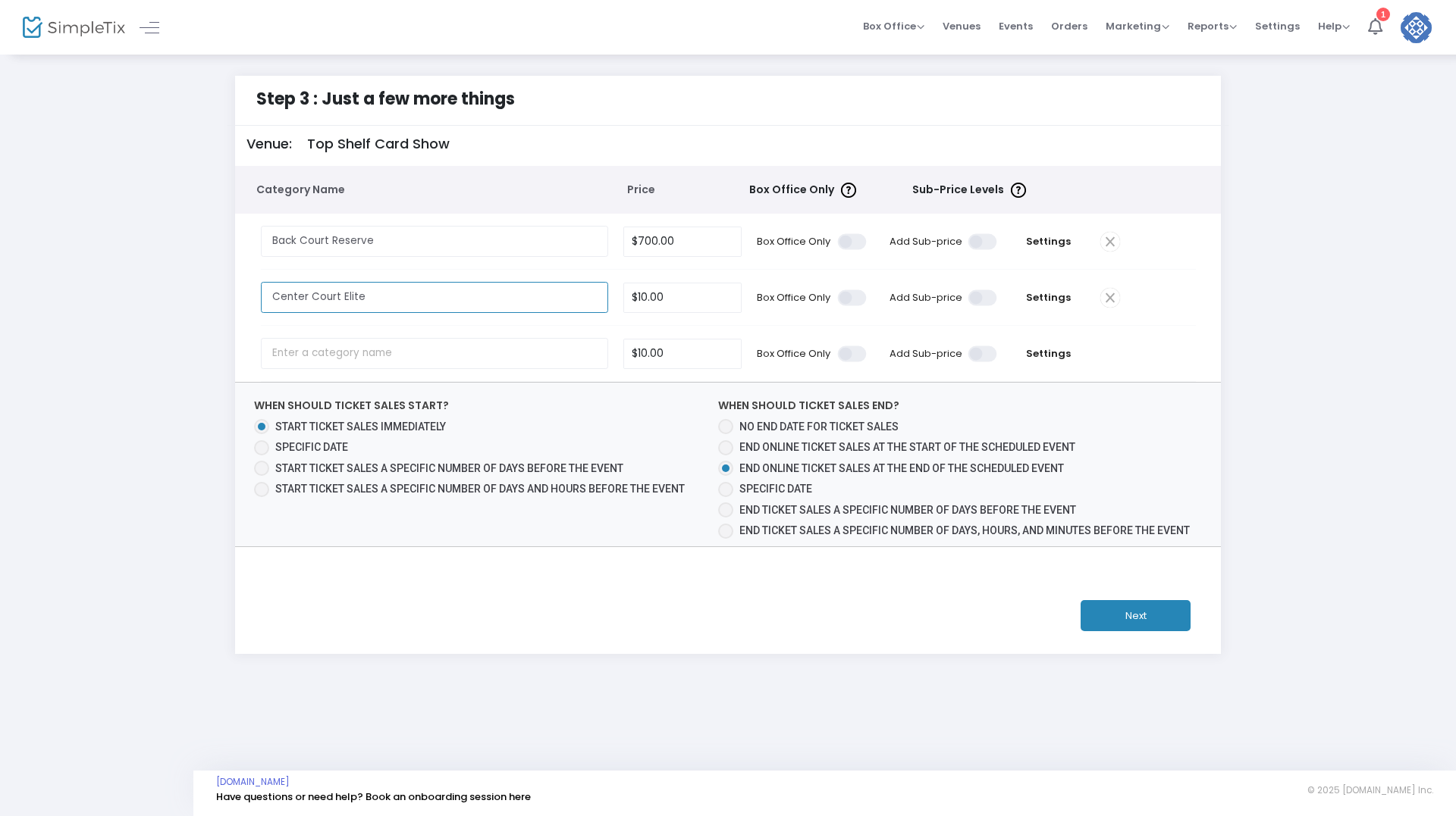
type input "Center Court Elite"
type input "$600.00"
click at [329, 359] on input "text" at bounding box center [434, 353] width 348 height 31
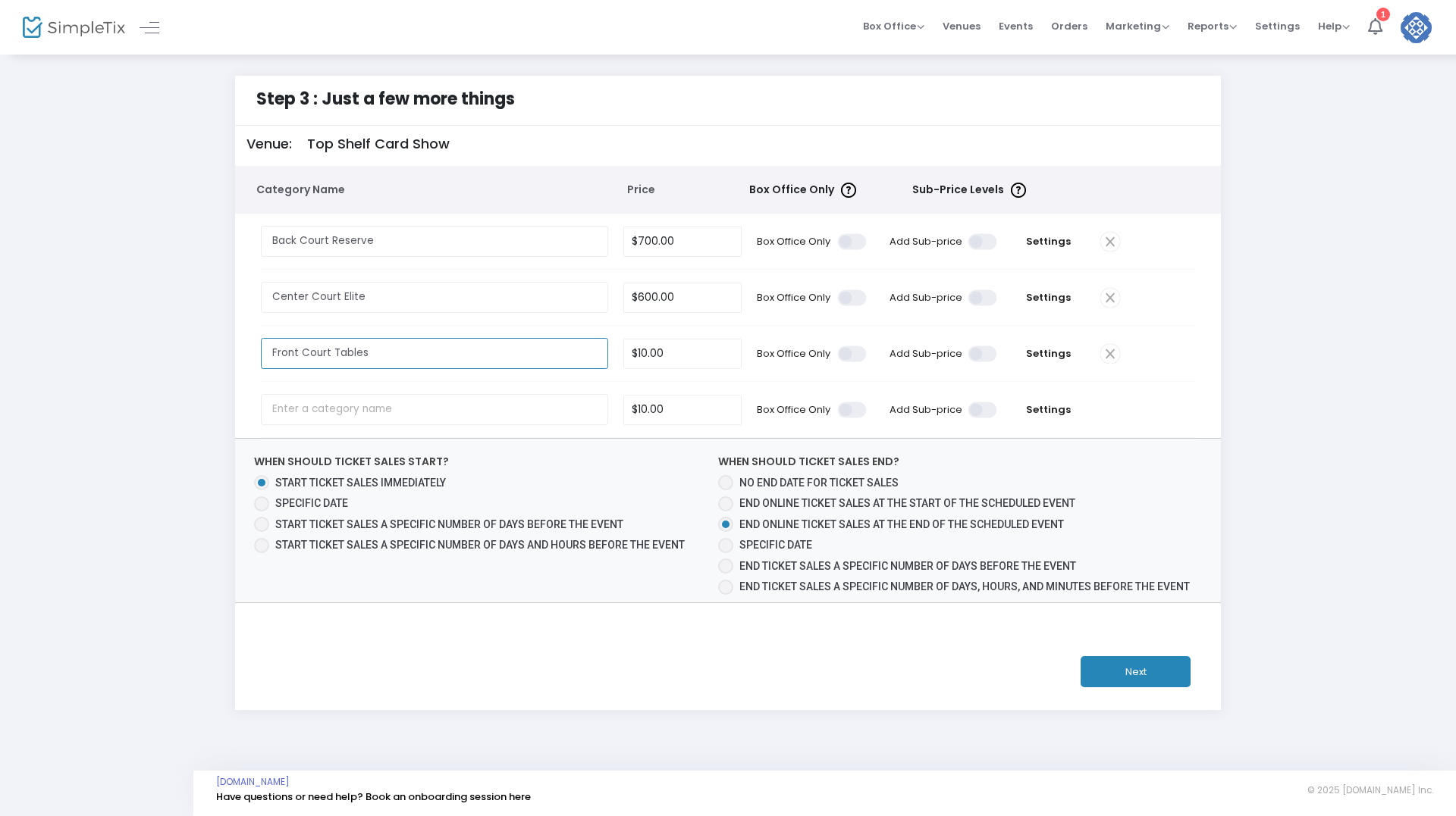
type input "Front Court Tables"
type input "$385.00"
click at [371, 406] on input "text" at bounding box center [434, 410] width 348 height 31
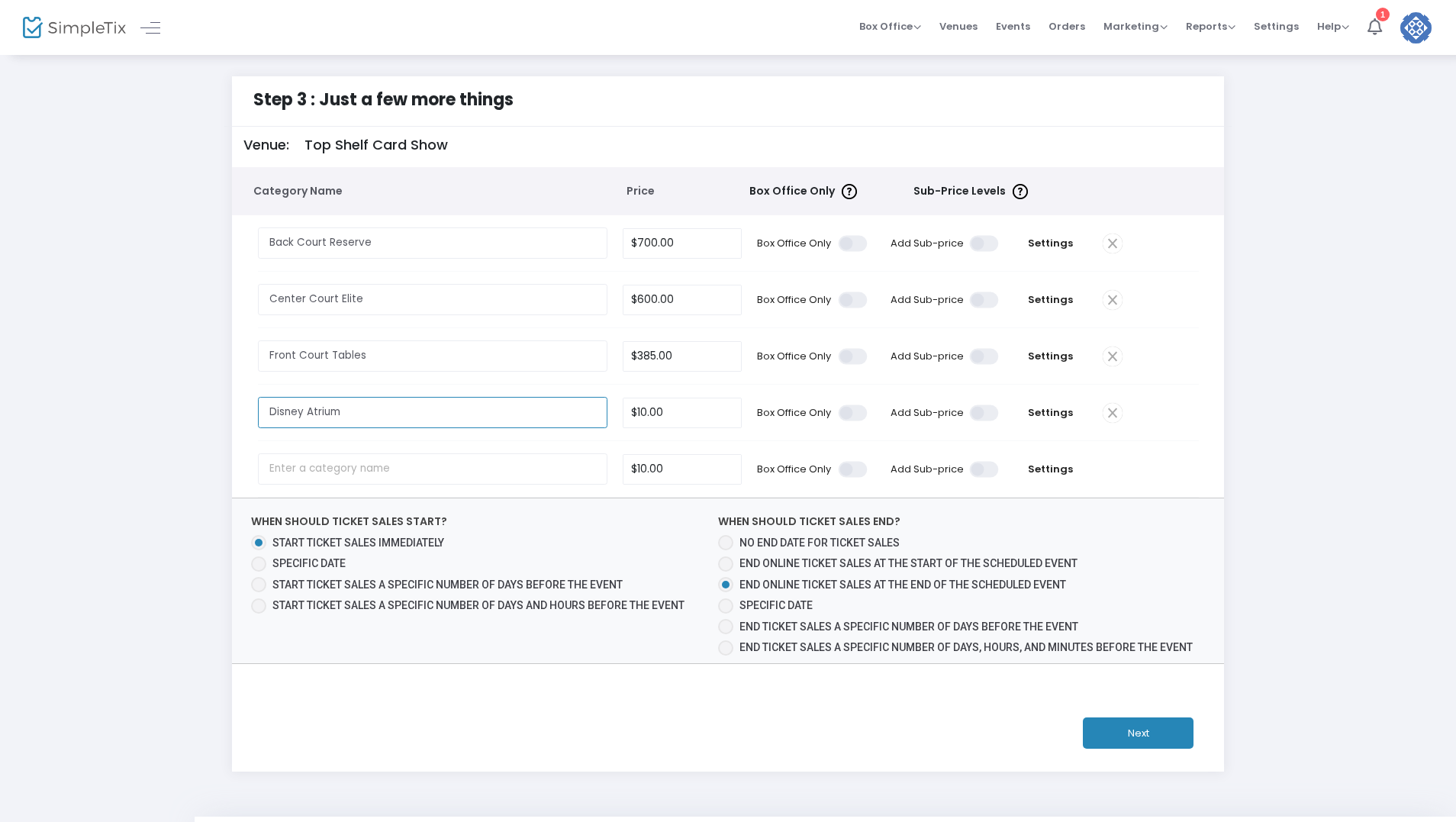
type input "Disney Atrium"
click at [342, 461] on input "text" at bounding box center [433, 469] width 350 height 31
type input "$500.00"
click at [361, 465] on input "text" at bounding box center [433, 469] width 350 height 31
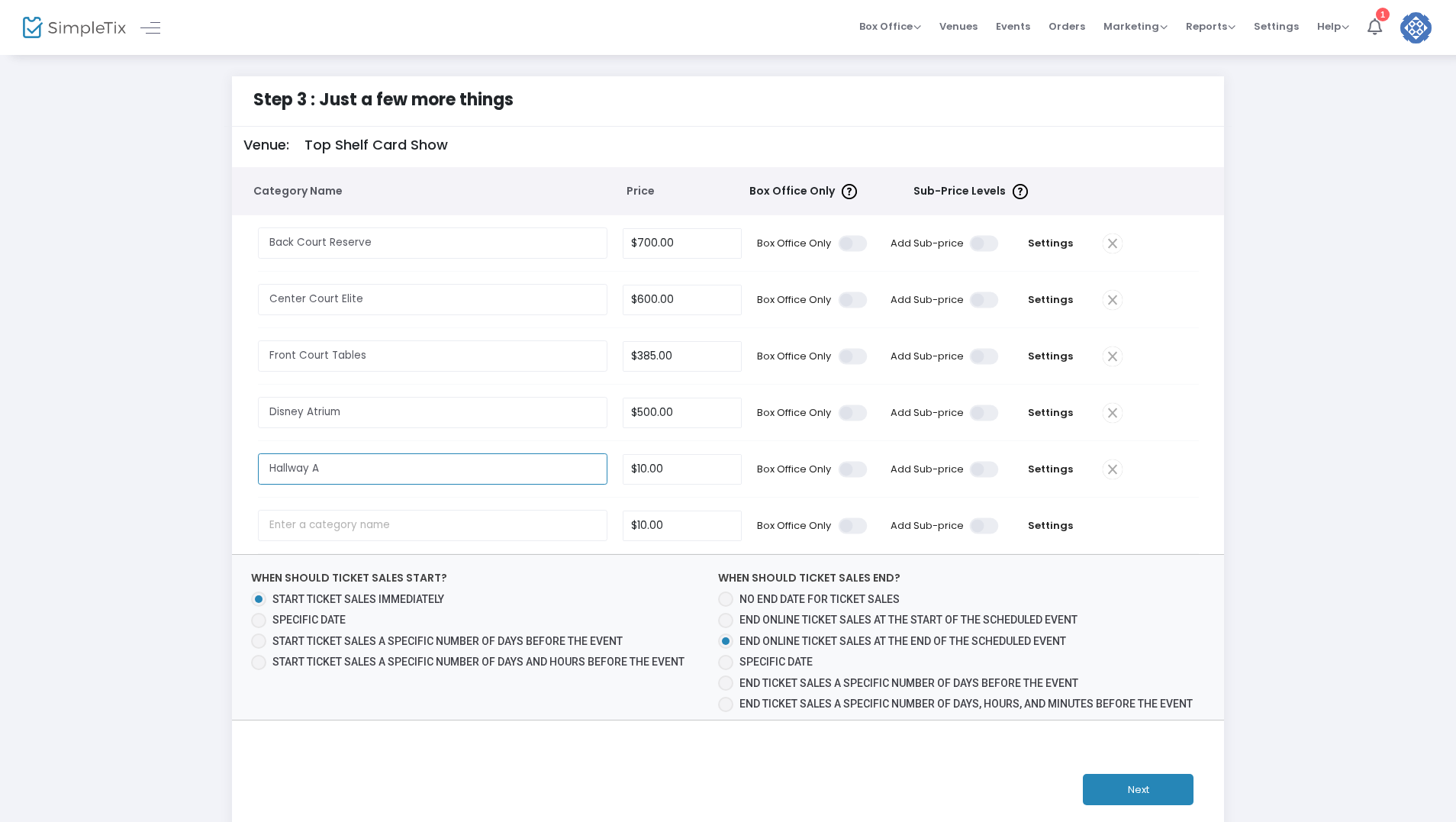
type input "Hallway A"
drag, startPoint x: 674, startPoint y: 471, endPoint x: 606, endPoint y: 467, distance: 68.1
click at [609, 467] on tr "Hallway A Required. 10 Box Office Only Add Sub-price Settings" at bounding box center [728, 469] width 978 height 57
drag, startPoint x: 686, startPoint y: 473, endPoint x: 602, endPoint y: 470, distance: 84.1
click at [607, 471] on tr "Hallway A Required. 10 Box Office Only Add Sub-price Settings" at bounding box center [728, 469] width 978 height 57
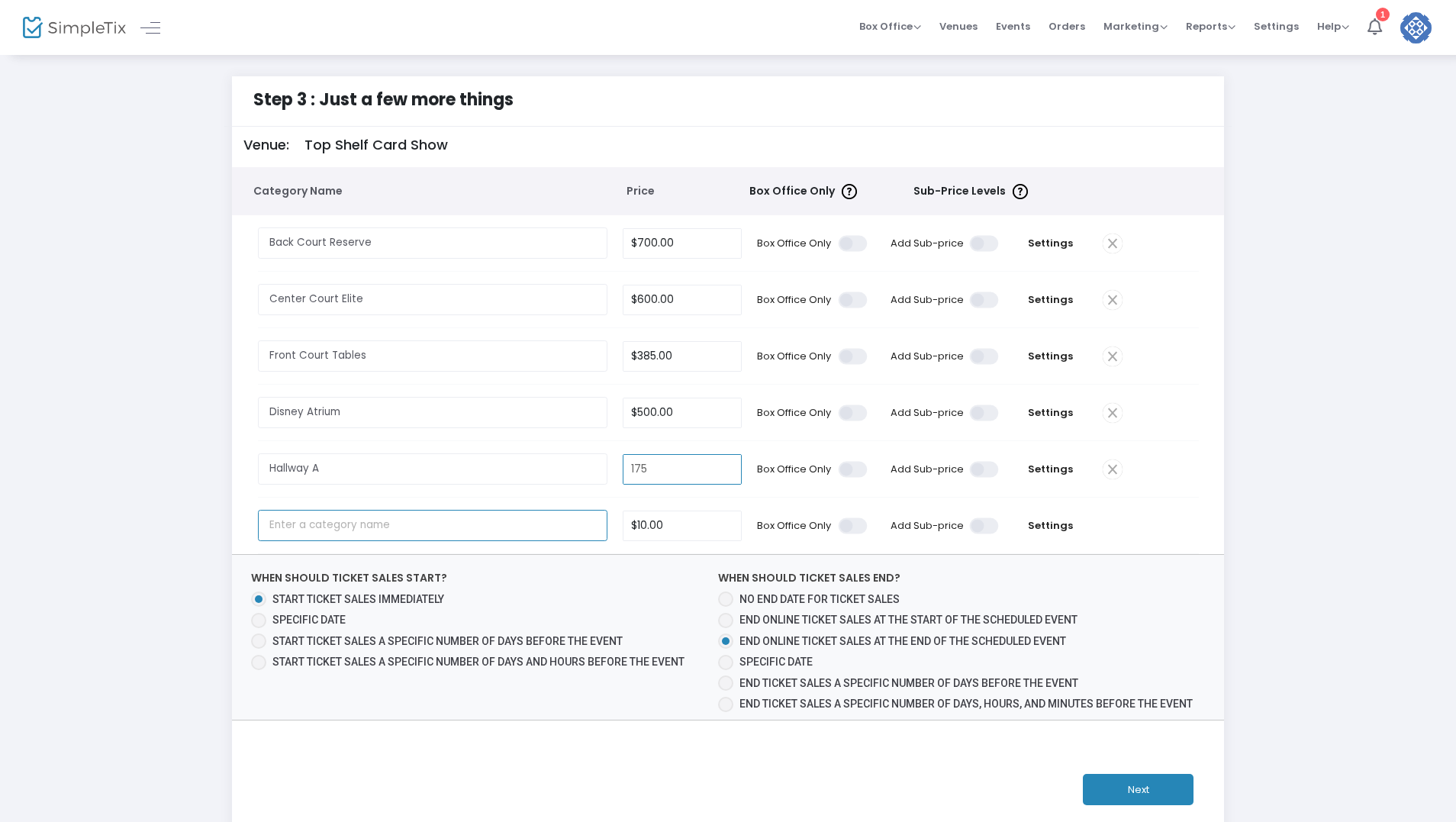
type input "$175.00"
click at [423, 525] on input "text" at bounding box center [433, 525] width 350 height 31
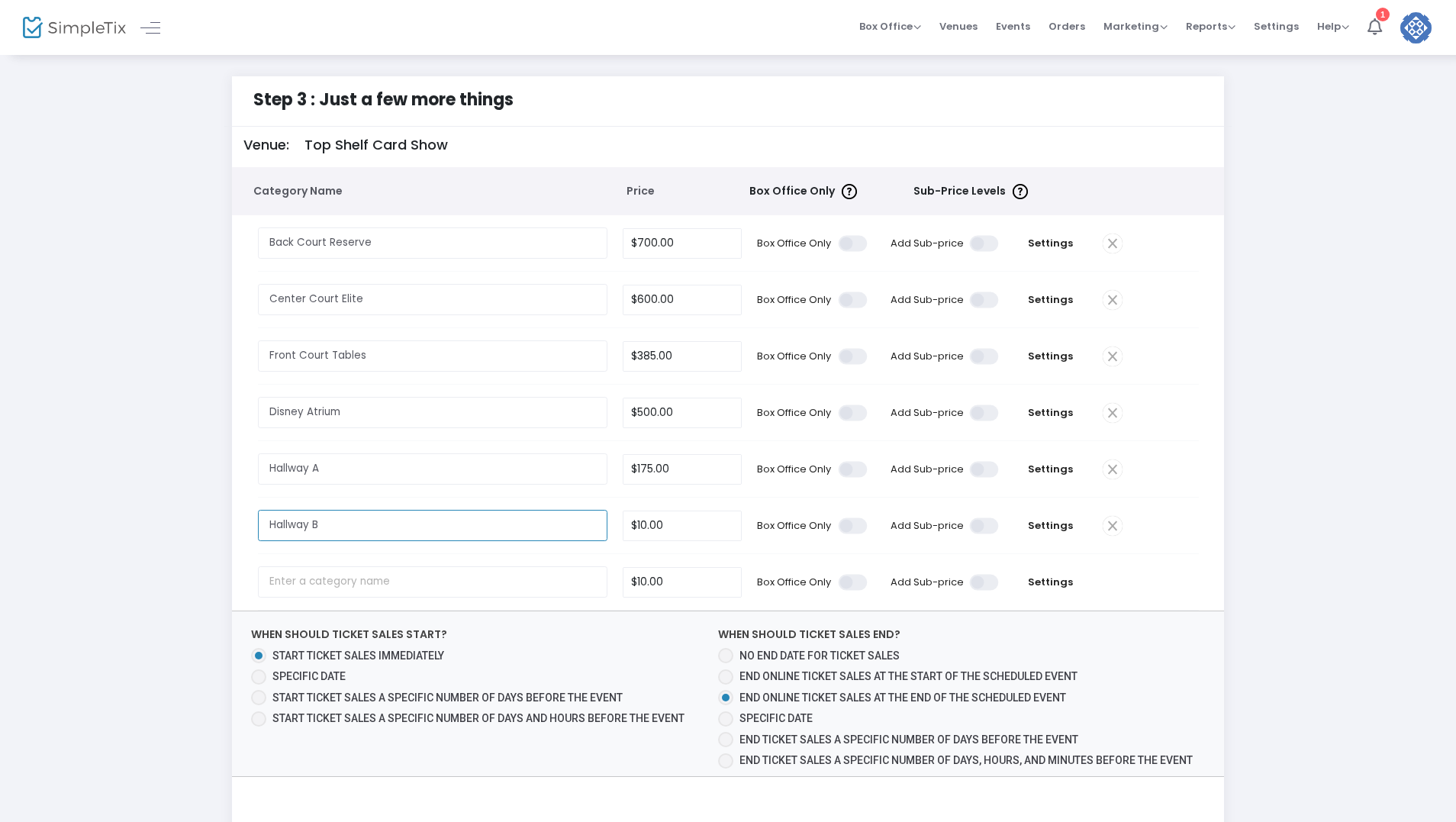
type input "Hallway B"
type input "$150.00"
click at [348, 590] on input "text" at bounding box center [433, 582] width 350 height 31
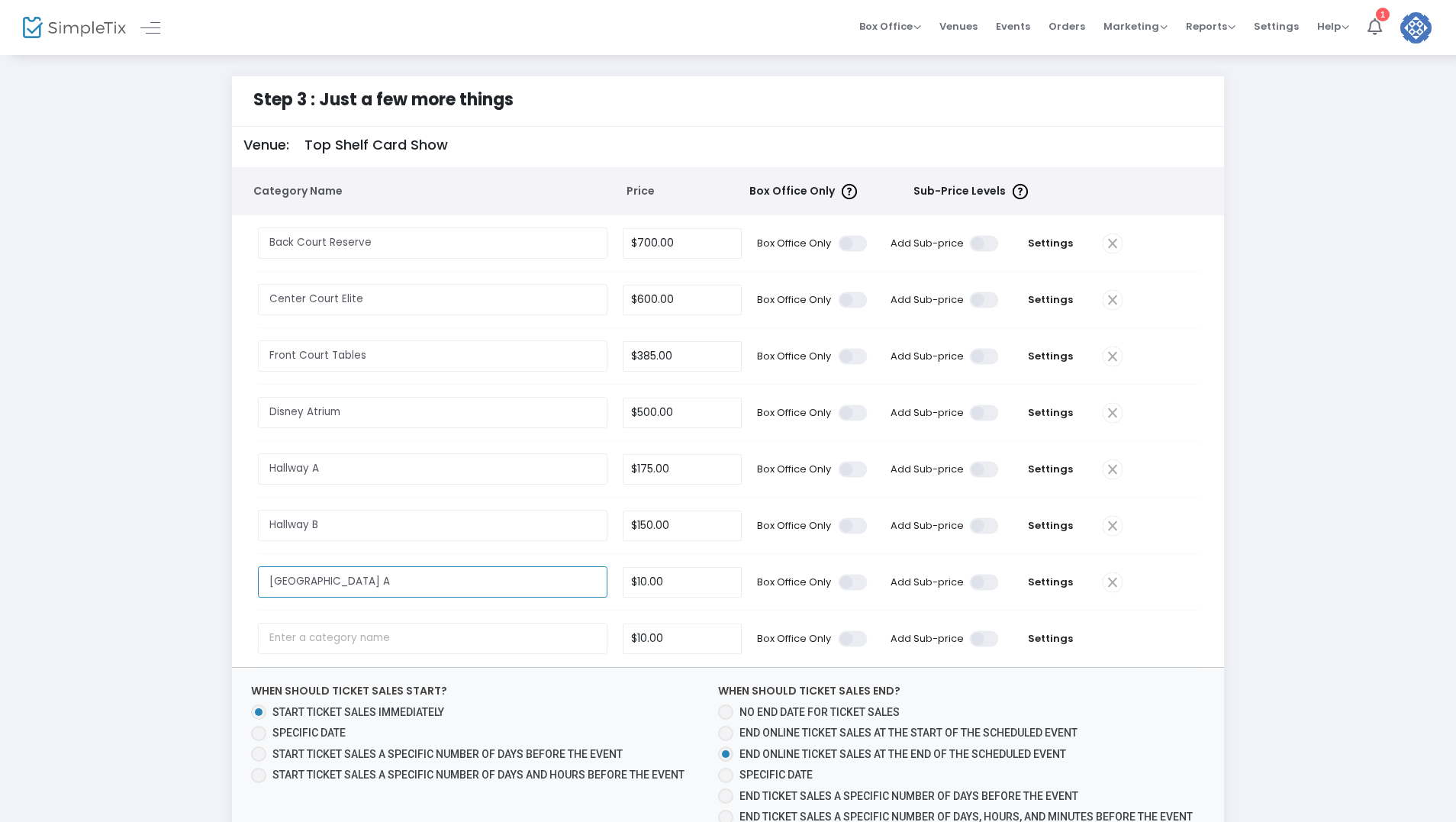
drag, startPoint x: 396, startPoint y: 576, endPoint x: 308, endPoint y: 590, distance: 89.1
click at [242, 566] on tr "[GEOGRAPHIC_DATA] A Required. $10.00 Box Office Only Add Sub-price Settings" at bounding box center [728, 582] width 978 height 57
type input "[GEOGRAPHIC_DATA] A"
paste input "[GEOGRAPHIC_DATA] A"
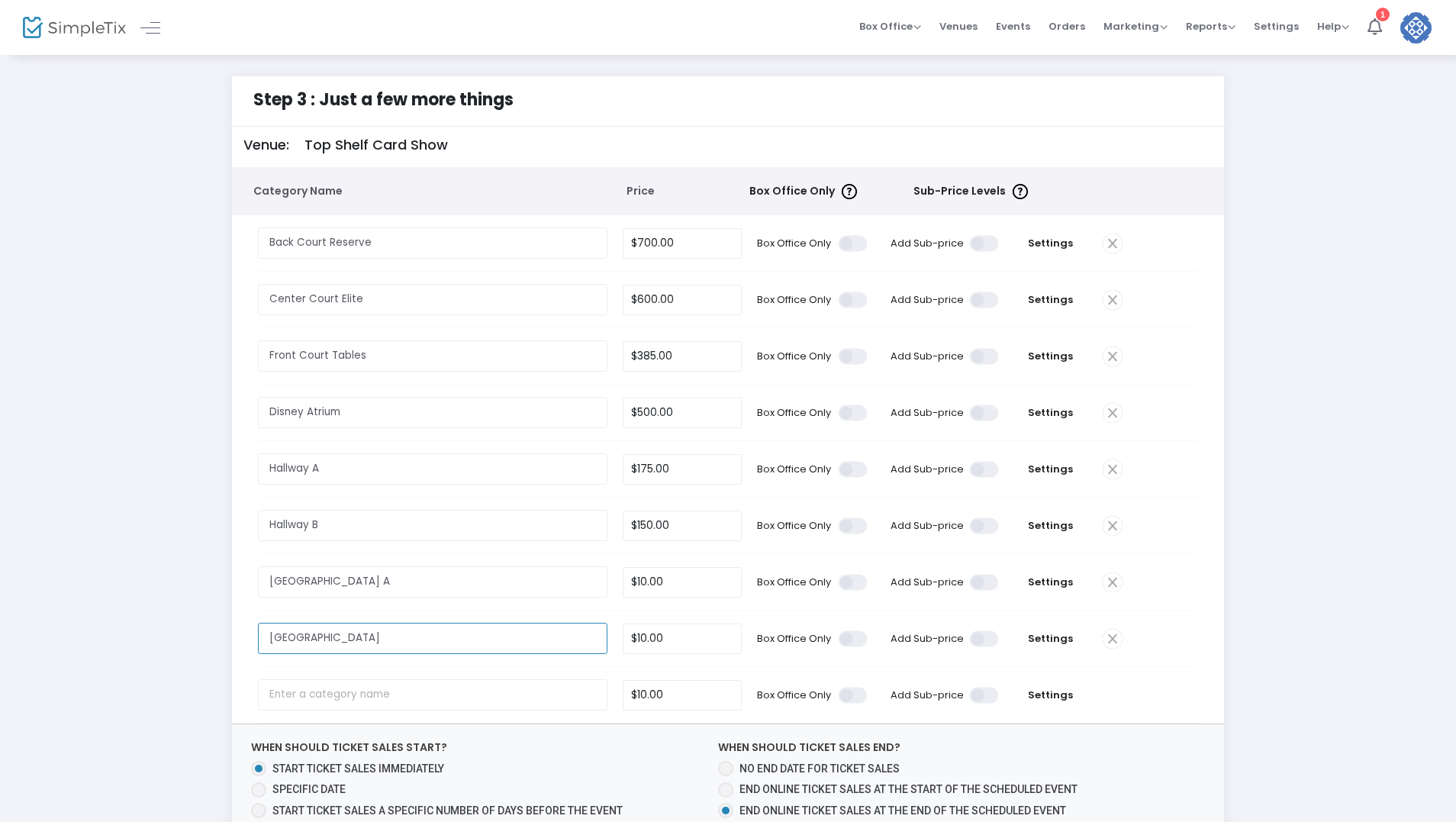
type input "[GEOGRAPHIC_DATA]"
click at [693, 586] on input "10" at bounding box center [682, 582] width 117 height 29
type input "$200.00"
click at [686, 639] on input "10" at bounding box center [682, 639] width 117 height 29
type input "$200.00"
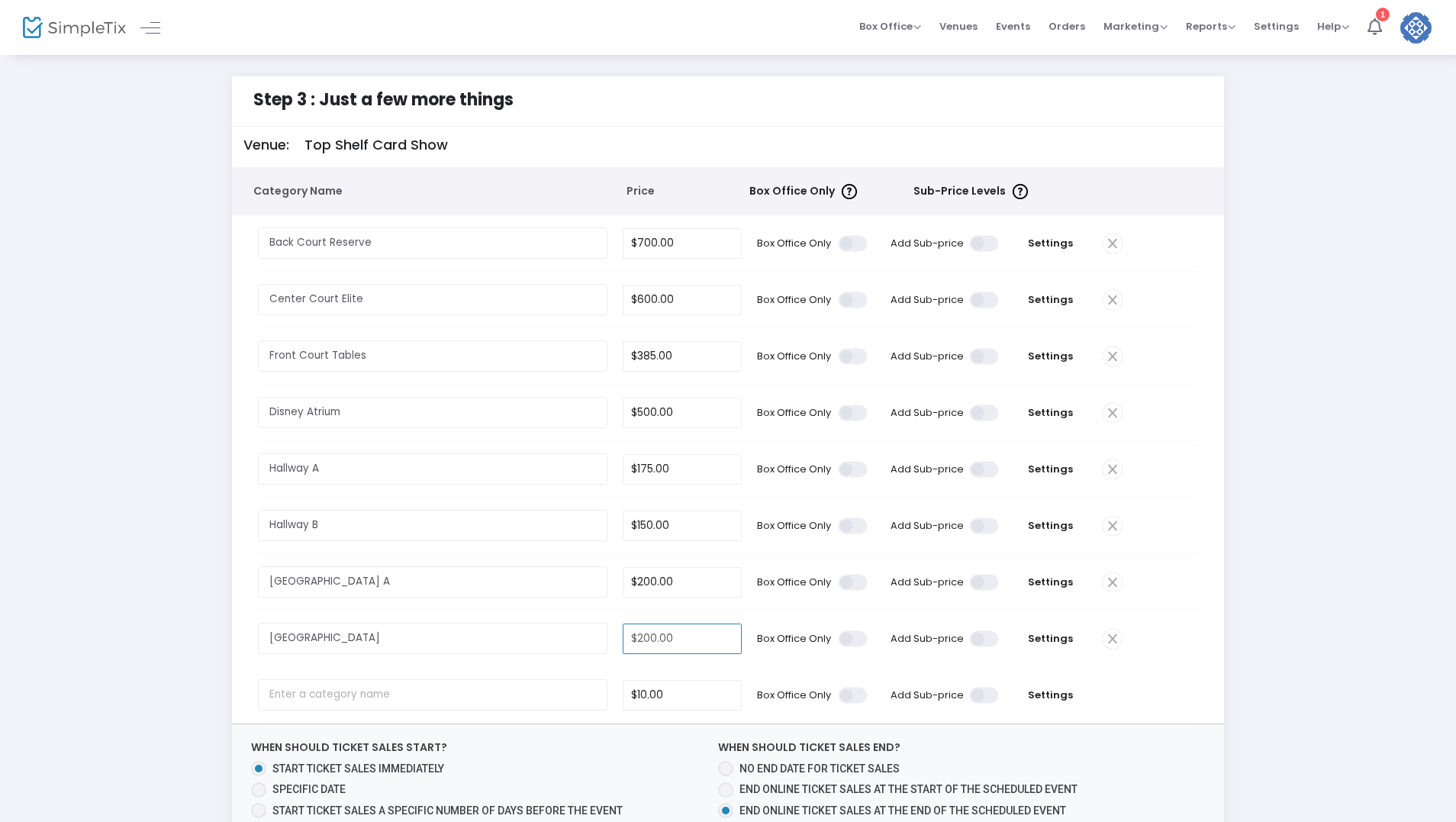
click at [1408, 471] on div "Step 3 : Just a few more things Venue: Top Shelf Card Show Category Name Price …" at bounding box center [728, 537] width 1410 height 921
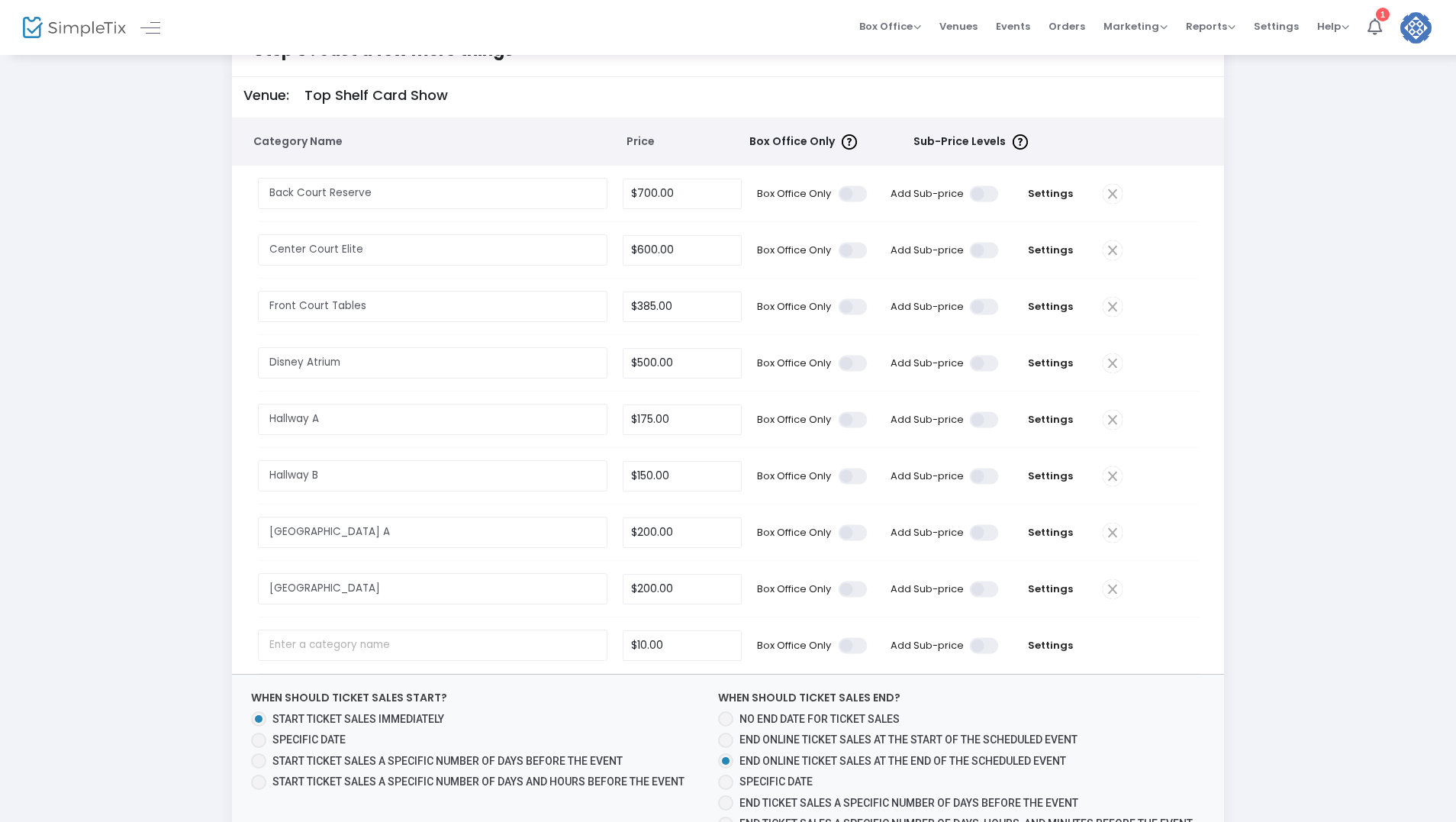
scroll to position [76, 0]
